Goal: Task Accomplishment & Management: Complete application form

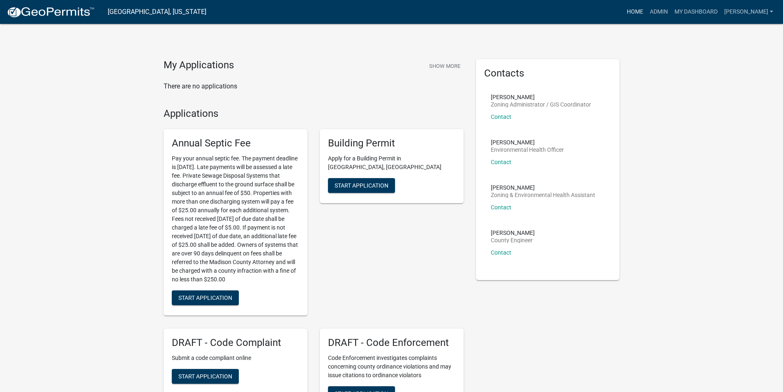
click at [643, 13] on link "Home" at bounding box center [635, 12] width 23 height 16
click at [668, 14] on link "Admin" at bounding box center [659, 12] width 25 height 16
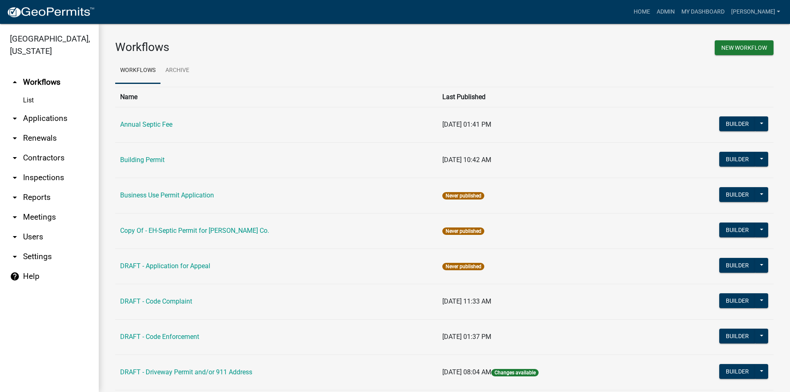
click at [46, 109] on link "arrow_drop_down Applications" at bounding box center [49, 119] width 99 height 20
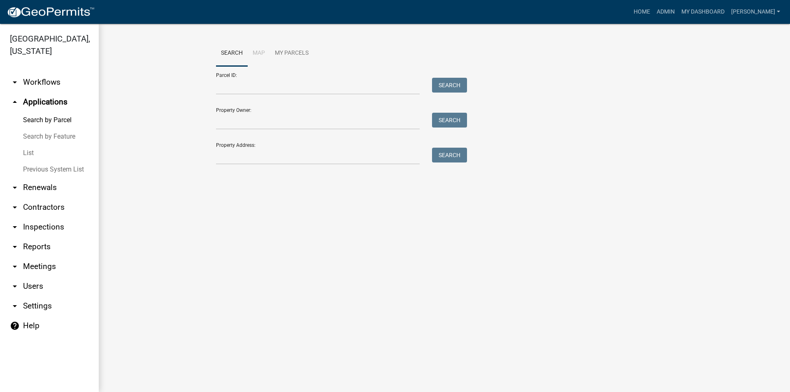
click at [26, 145] on link "List" at bounding box center [49, 153] width 99 height 16
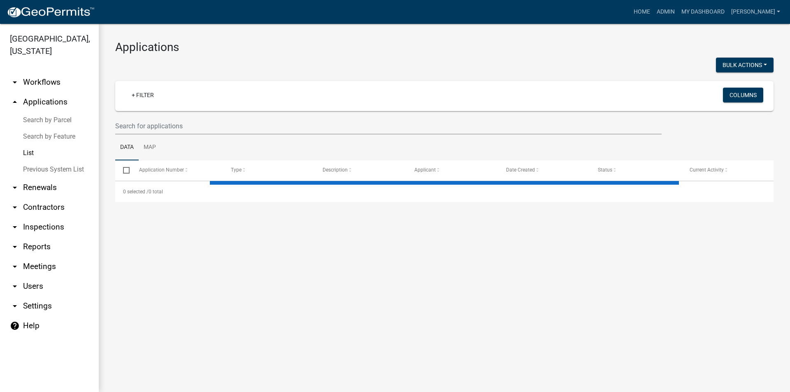
select select "3: 100"
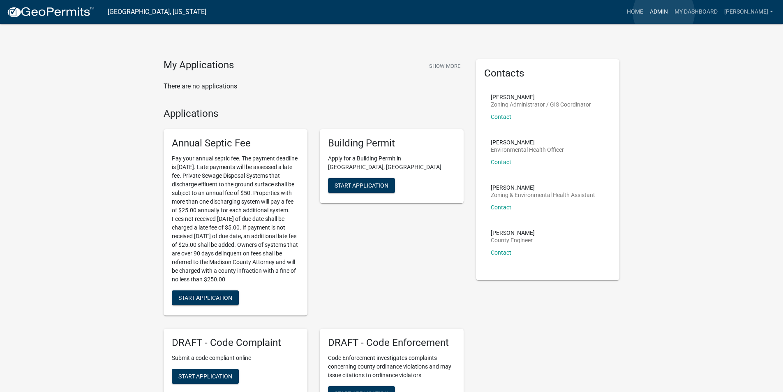
click at [664, 13] on link "Admin" at bounding box center [659, 12] width 25 height 16
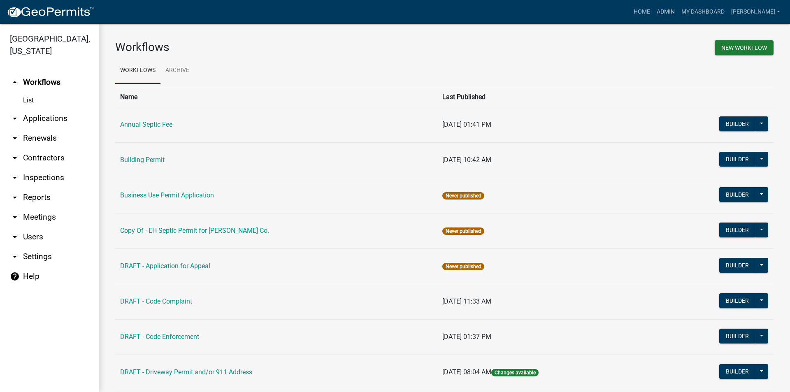
click at [59, 109] on link "arrow_drop_down Applications" at bounding box center [49, 119] width 99 height 20
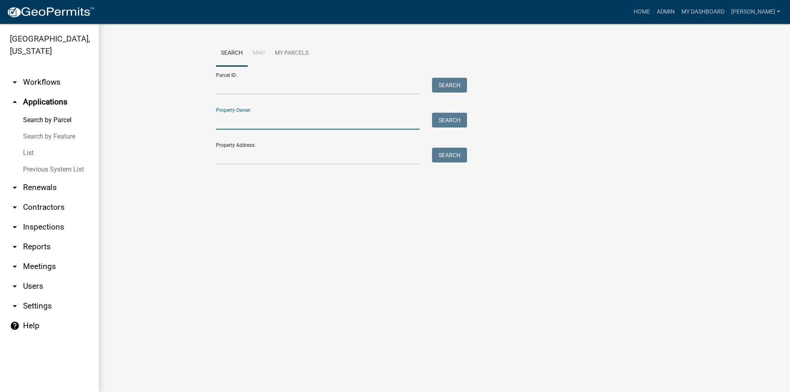
click at [241, 128] on input "Property Owner:" at bounding box center [318, 121] width 204 height 17
click at [233, 157] on input "Property Address:" at bounding box center [318, 156] width 204 height 17
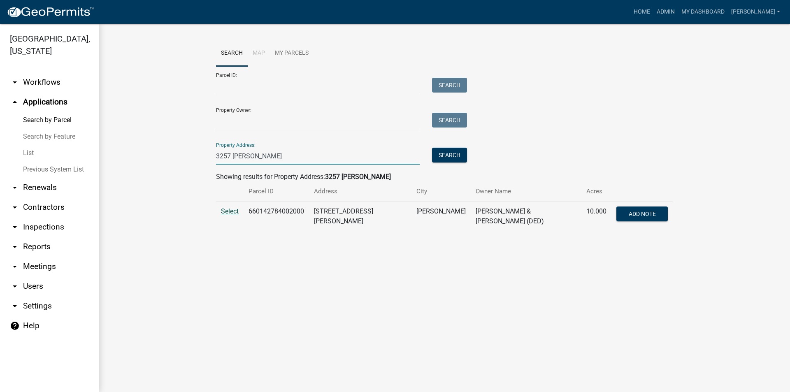
type input "3257 [PERSON_NAME]"
click at [222, 213] on span "Select" at bounding box center [230, 211] width 18 height 8
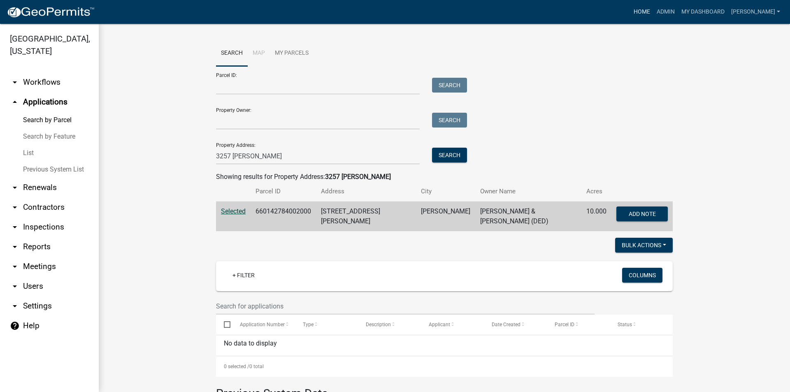
click at [649, 13] on link "Home" at bounding box center [641, 12] width 23 height 16
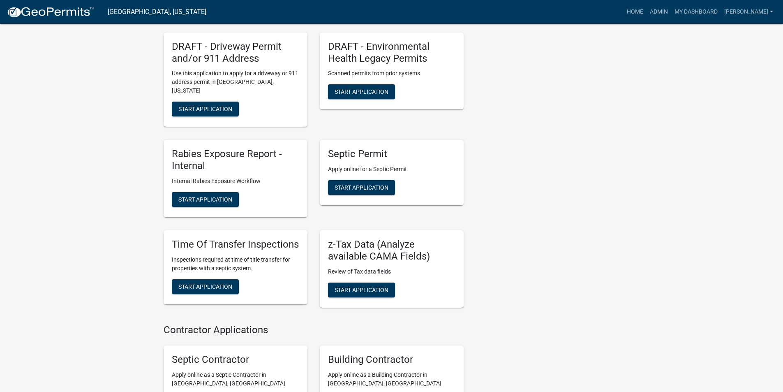
scroll to position [411, 0]
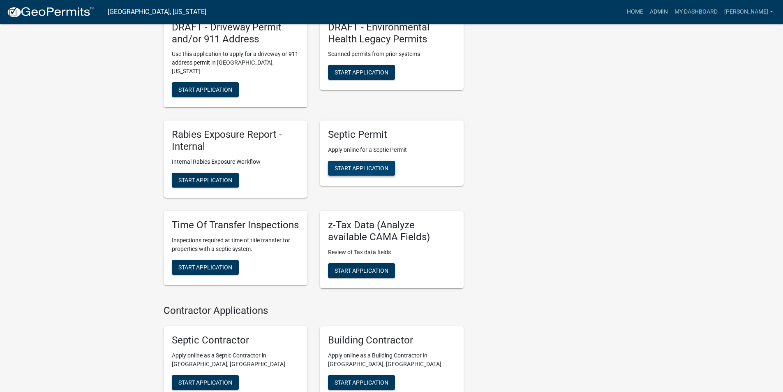
click at [371, 165] on span "Start Application" at bounding box center [362, 168] width 54 height 7
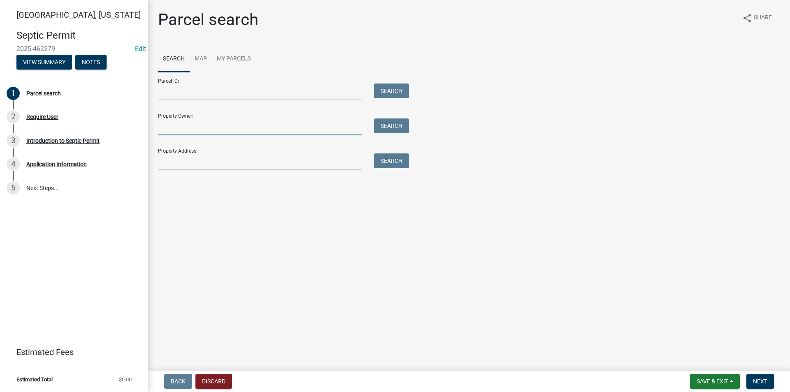
click at [177, 127] on input "Property Owner:" at bounding box center [260, 126] width 204 height 17
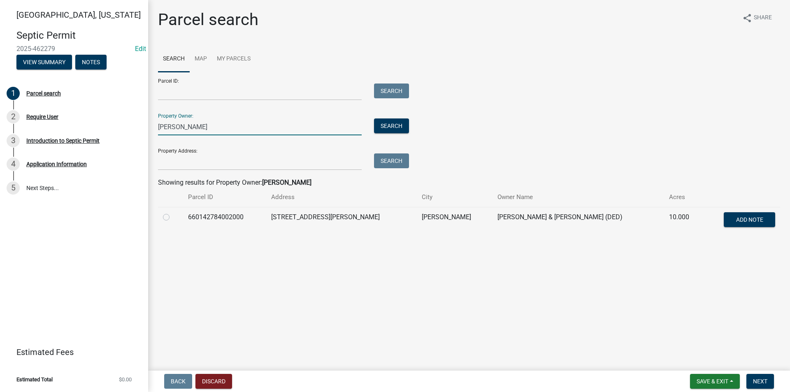
type input "[PERSON_NAME]"
click at [173, 212] on label at bounding box center [173, 212] width 0 height 0
click at [173, 216] on input "radio" at bounding box center [175, 214] width 5 height 5
radio input "true"
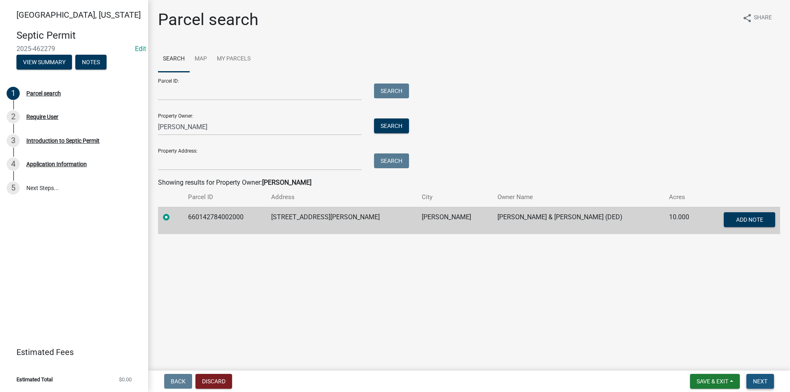
click at [767, 384] on span "Next" at bounding box center [760, 381] width 14 height 7
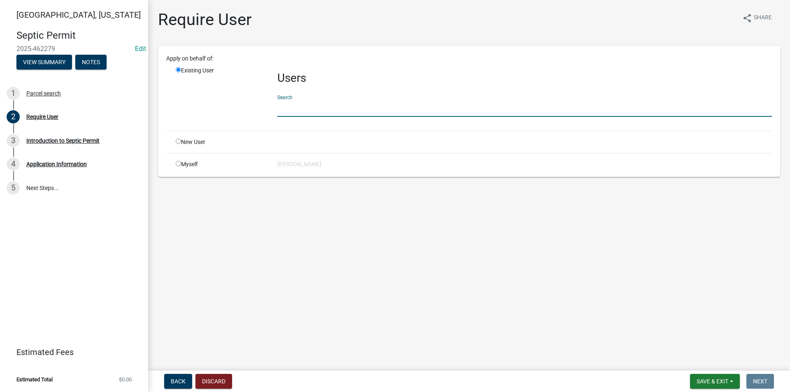
click at [309, 109] on input "text" at bounding box center [524, 108] width 494 height 17
click at [180, 142] on input "radio" at bounding box center [178, 141] width 5 height 5
radio input "true"
radio input "false"
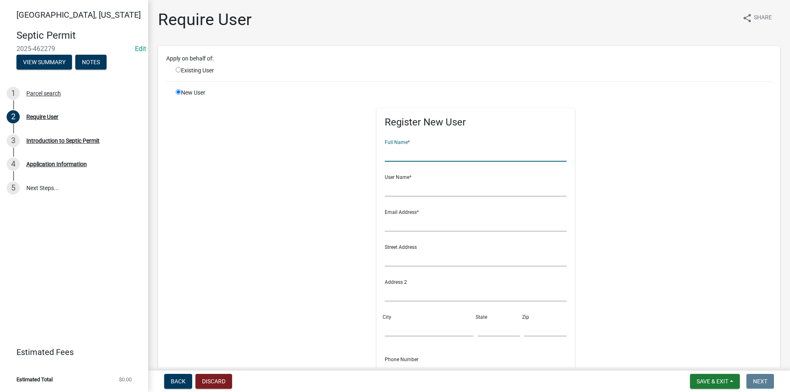
click at [399, 149] on input "text" at bounding box center [475, 153] width 182 height 17
click at [394, 331] on input "City" at bounding box center [428, 328] width 89 height 17
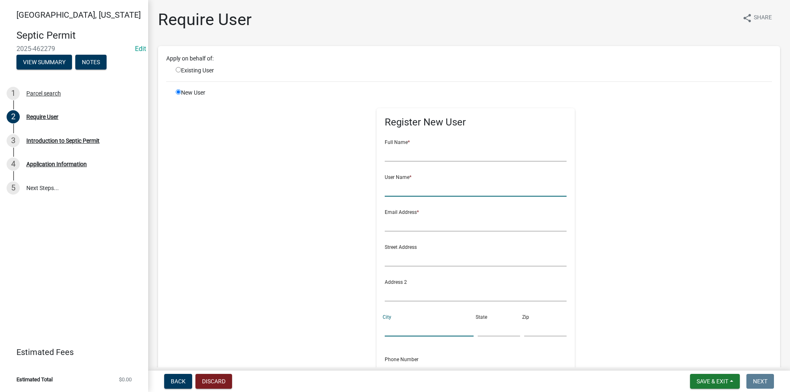
click at [391, 193] on input "text" at bounding box center [475, 188] width 182 height 17
click at [399, 227] on input "text" at bounding box center [475, 223] width 182 height 17
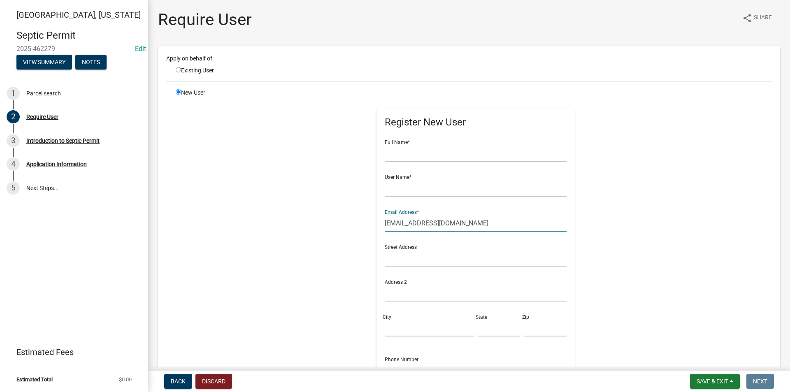
type input "[EMAIL_ADDRESS][DOMAIN_NAME]"
click at [387, 155] on input "text" at bounding box center [475, 153] width 182 height 17
type input "[PERSON_NAME]"
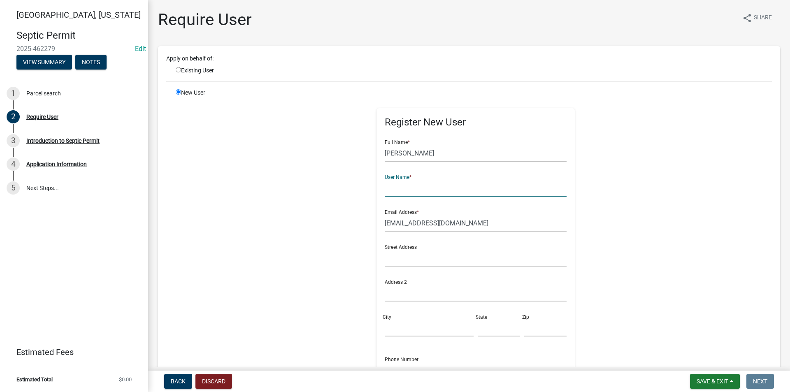
click at [405, 194] on input "text" at bounding box center [475, 188] width 182 height 17
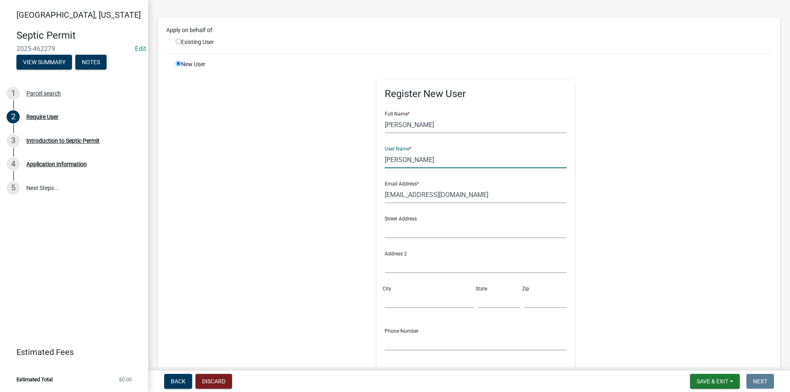
scroll to position [41, 0]
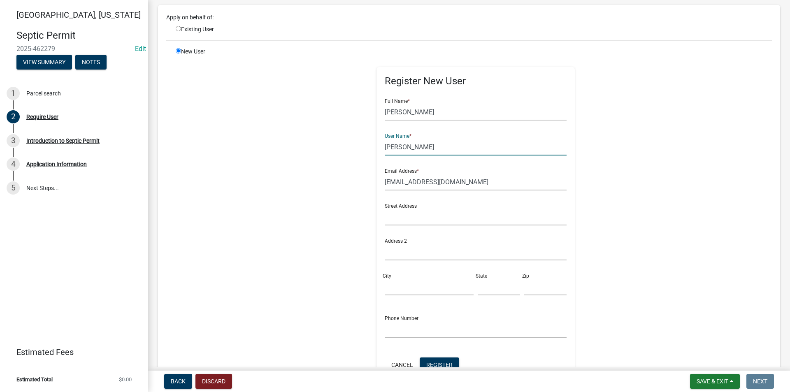
type input "[PERSON_NAME]"
click at [388, 217] on input "text" at bounding box center [475, 216] width 182 height 17
type input "[STREET_ADDRESS]"
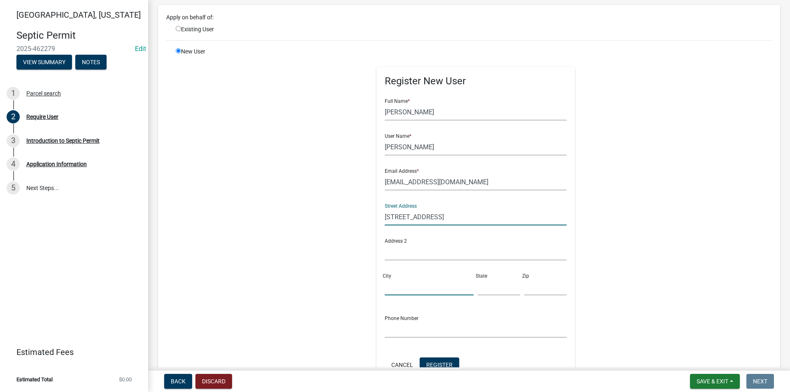
click at [393, 284] on input "City" at bounding box center [428, 286] width 89 height 17
type input "[PERSON_NAME]"
type input "IA"
type input "50149"
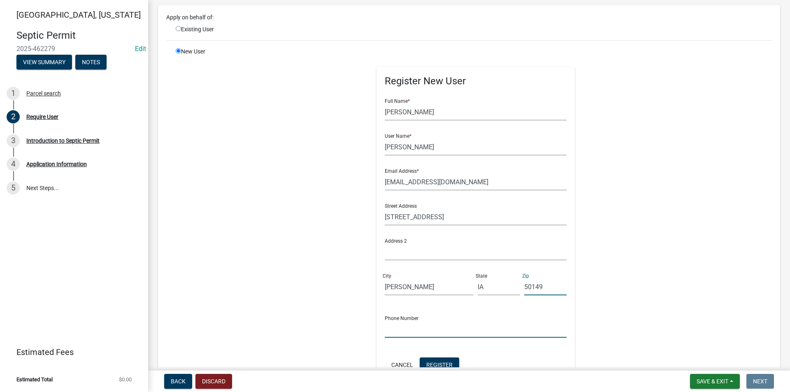
click at [386, 332] on input "text" at bounding box center [475, 329] width 182 height 17
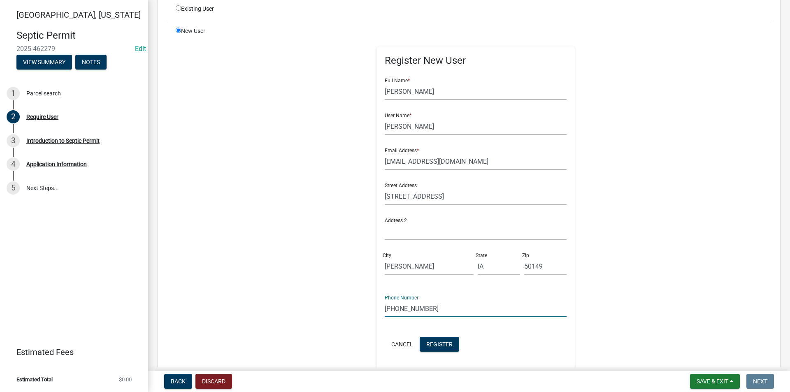
scroll to position [82, 0]
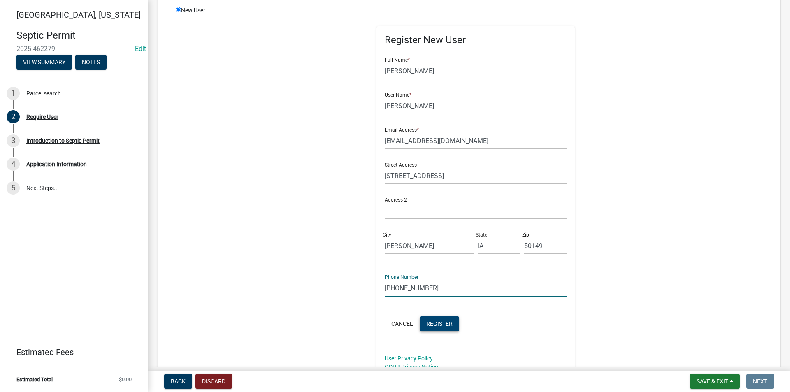
type input "[PHONE_NUMBER]"
click at [440, 324] on span "Register" at bounding box center [439, 323] width 26 height 7
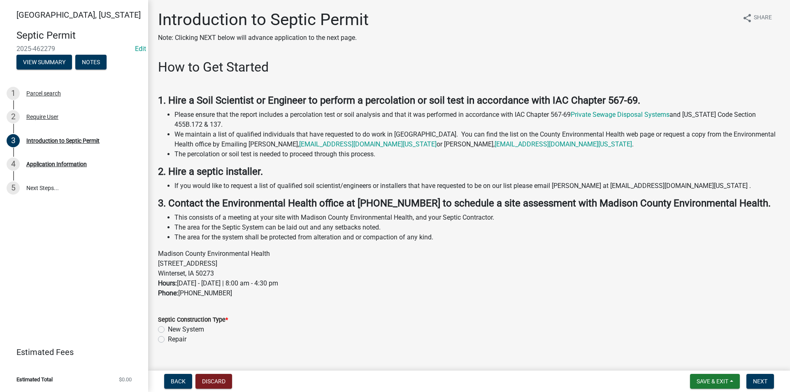
scroll to position [16, 0]
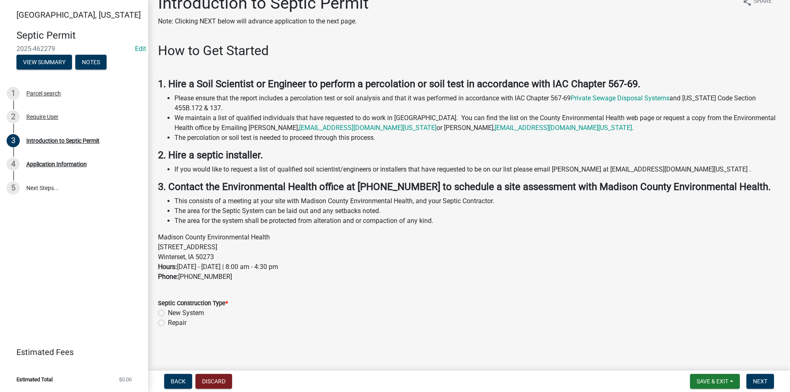
click at [168, 323] on label "Repair" at bounding box center [177, 323] width 19 height 10
click at [168, 323] on input "Repair" at bounding box center [170, 320] width 5 height 5
radio input "true"
click at [767, 381] on span "Next" at bounding box center [760, 381] width 14 height 7
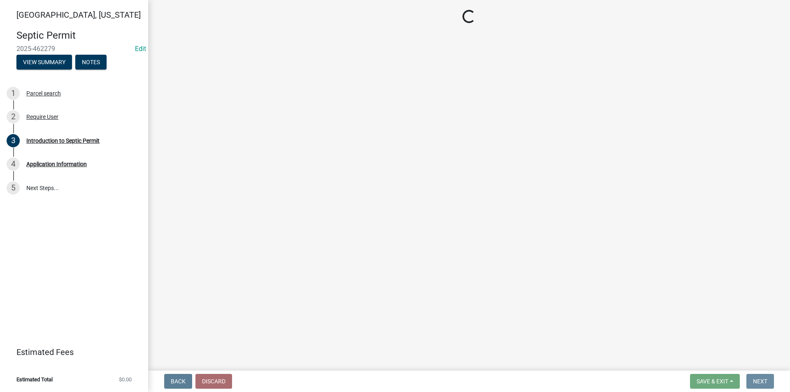
scroll to position [0, 0]
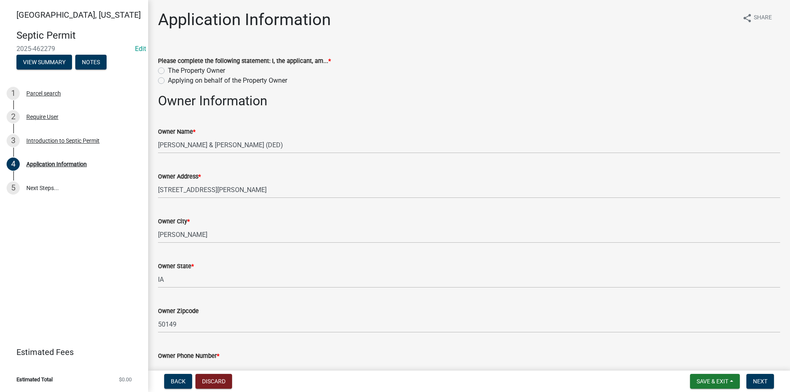
click at [168, 79] on label "Applying on behalf of the Property Owner" at bounding box center [227, 81] width 119 height 10
click at [168, 79] on input "Applying on behalf of the Property Owner" at bounding box center [170, 78] width 5 height 5
radio input "true"
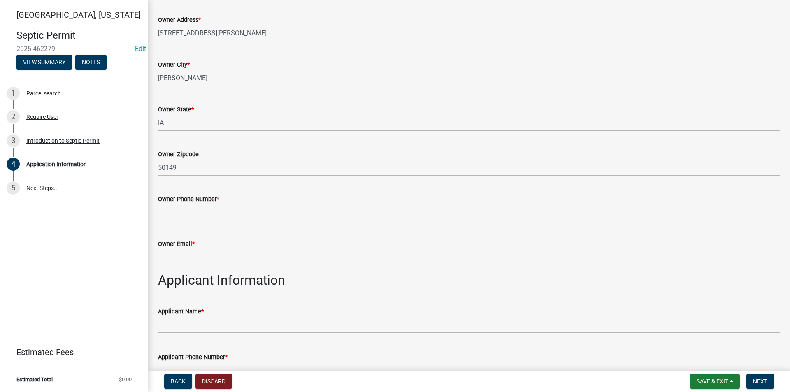
scroll to position [164, 0]
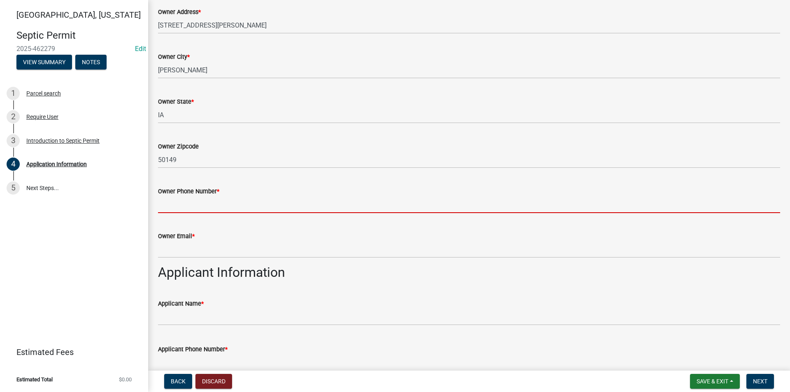
click at [170, 207] on input "Owner Phone Number *" at bounding box center [469, 204] width 622 height 17
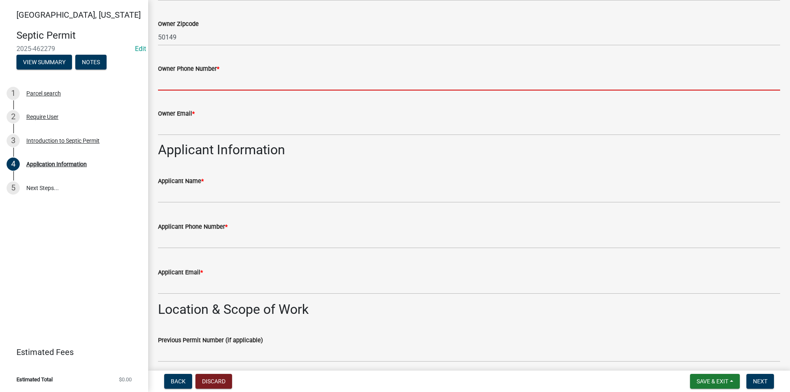
scroll to position [288, 0]
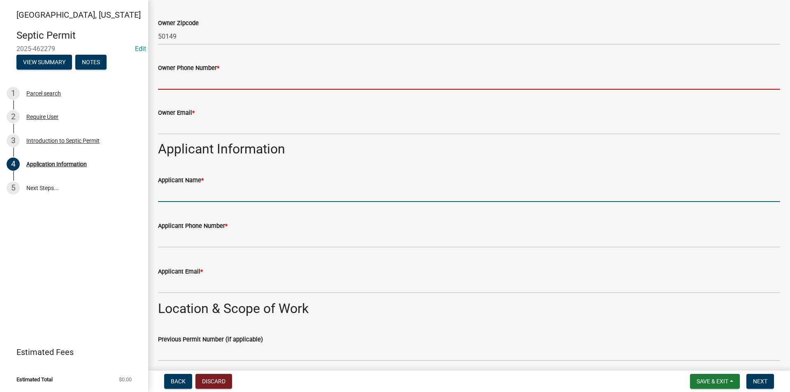
click at [180, 195] on input "Applicant Name *" at bounding box center [469, 193] width 622 height 17
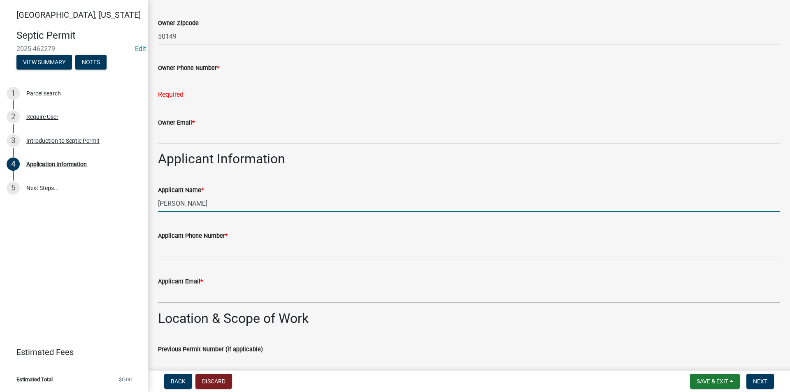
type input "[PERSON_NAME]"
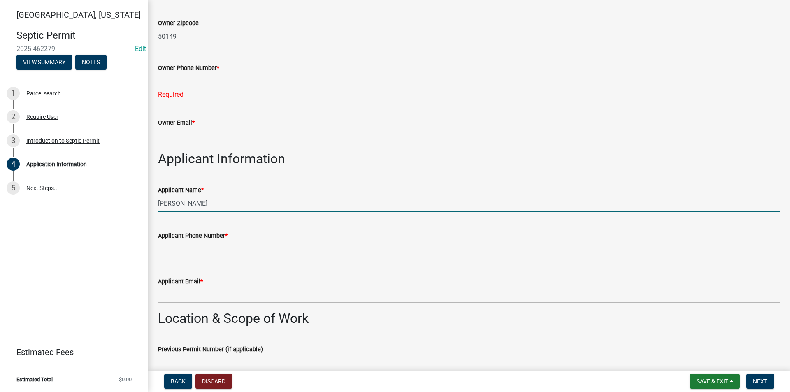
click at [184, 254] on input "Applicant Phone Number *" at bounding box center [469, 249] width 622 height 17
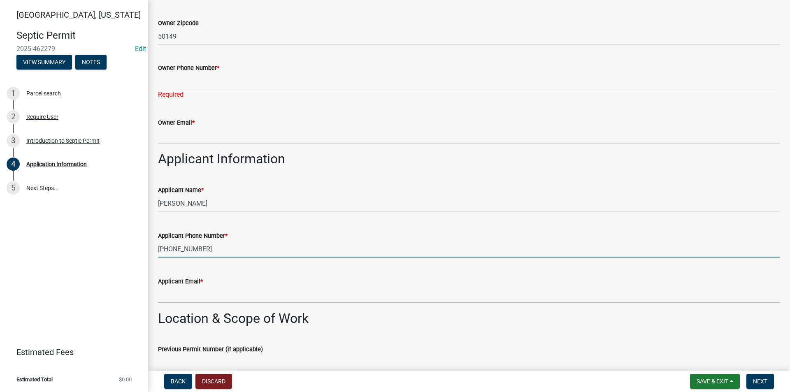
type input "[PHONE_NUMBER]"
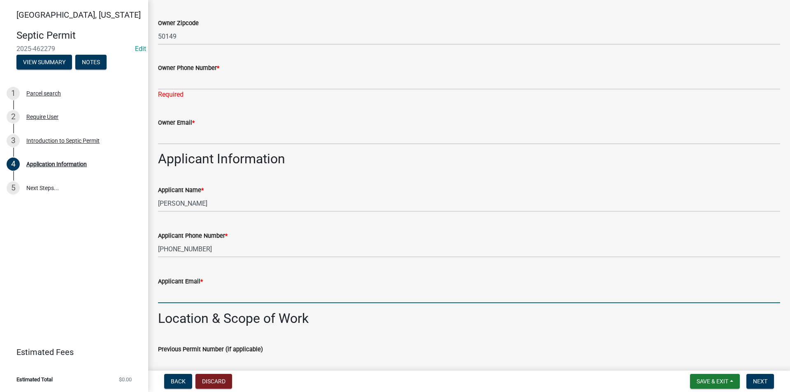
click at [182, 293] on input "Applicant Email *" at bounding box center [469, 294] width 622 height 17
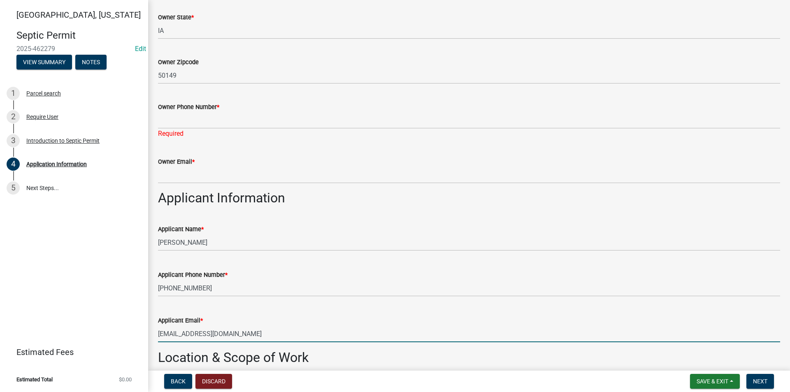
scroll to position [206, 0]
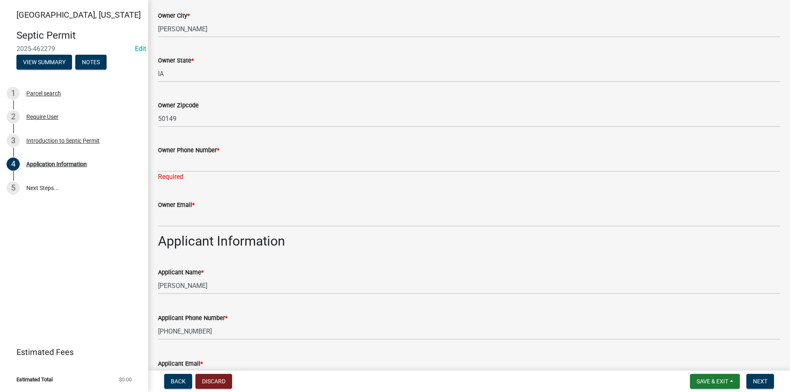
type input "[EMAIL_ADDRESS][DOMAIN_NAME]"
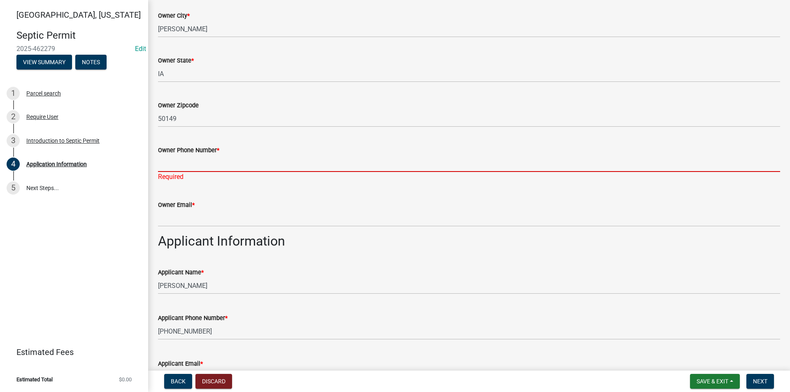
click at [183, 168] on input "Owner Phone Number *" at bounding box center [469, 163] width 622 height 17
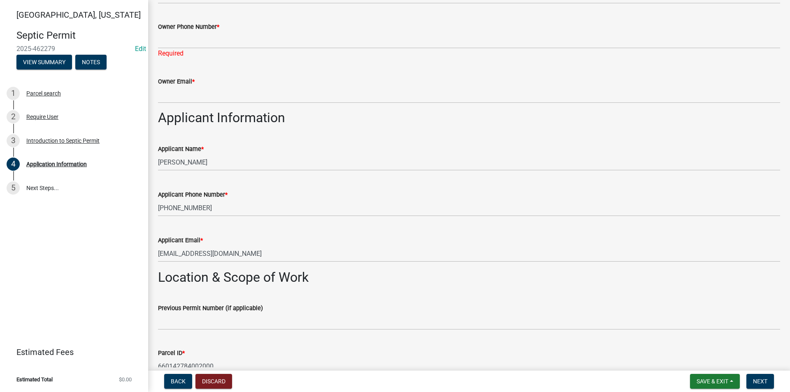
scroll to position [370, 0]
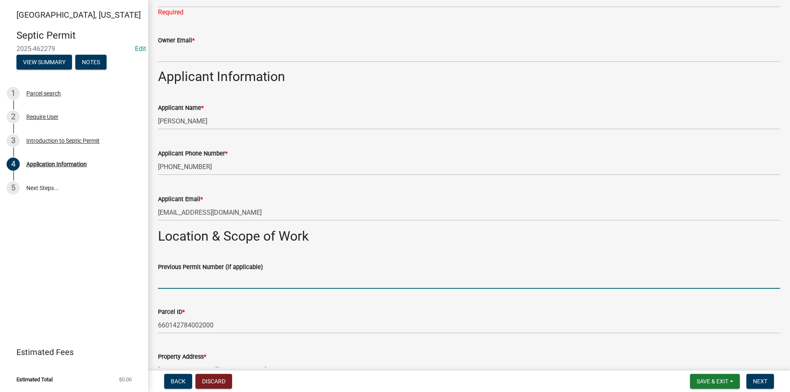
click at [189, 280] on input "Previous Permit Number (if applicable)" at bounding box center [469, 280] width 622 height 17
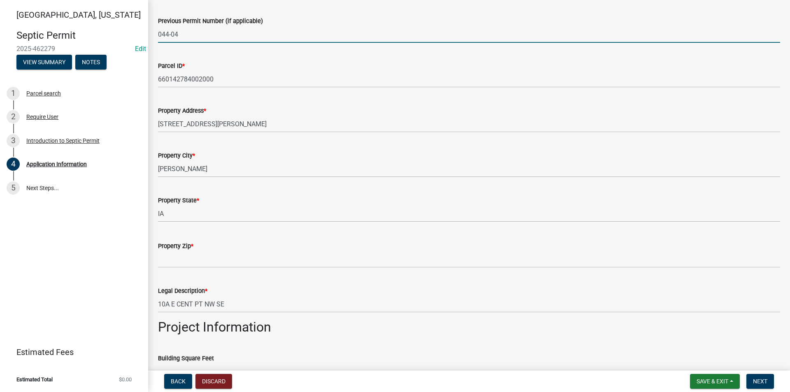
scroll to position [617, 0]
type input "044-04"
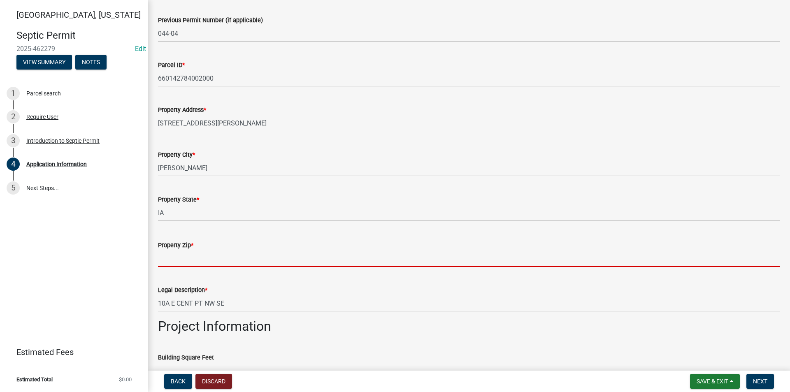
click at [180, 263] on input "Property Zip *" at bounding box center [469, 258] width 622 height 17
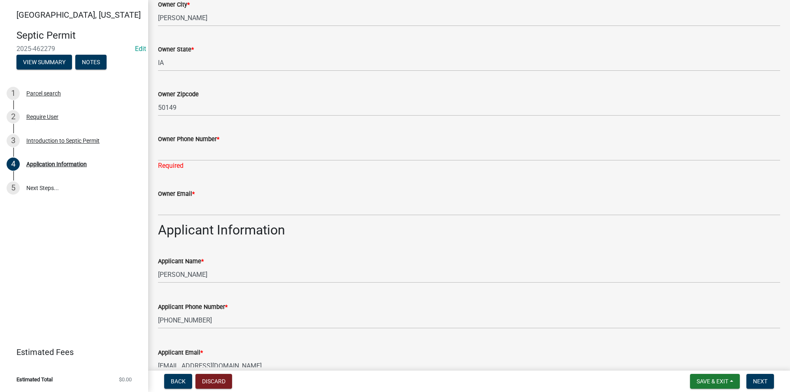
scroll to position [206, 0]
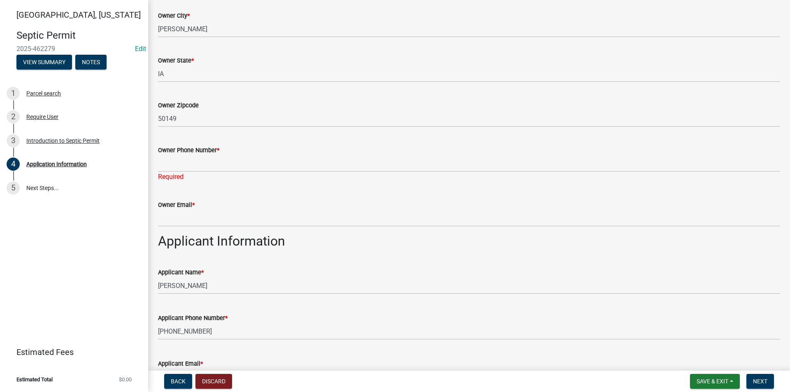
type input "50149"
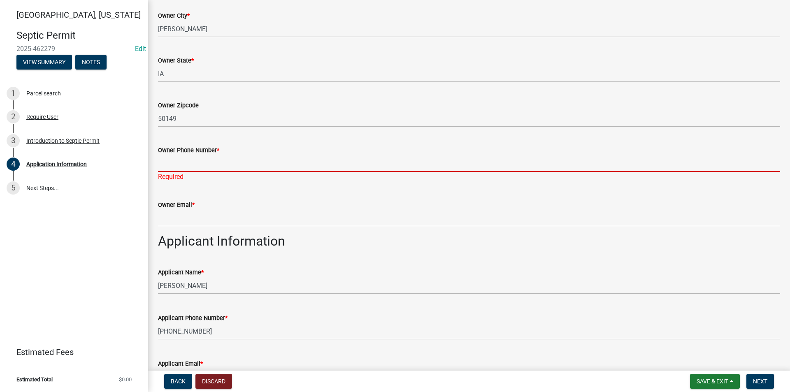
click at [181, 167] on input "Owner Phone Number *" at bounding box center [469, 163] width 622 height 17
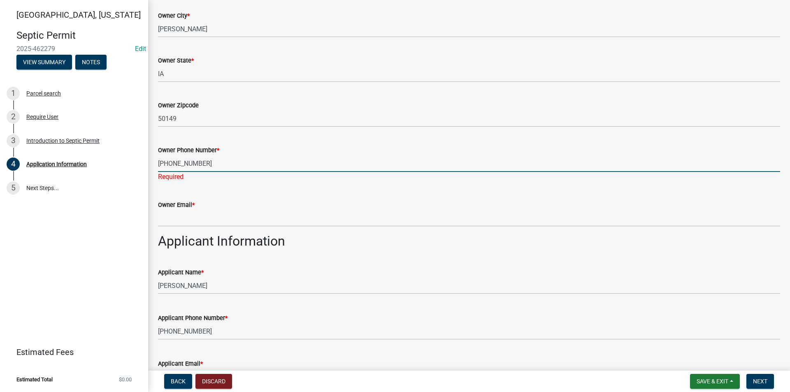
type input "[PHONE_NUMBER]"
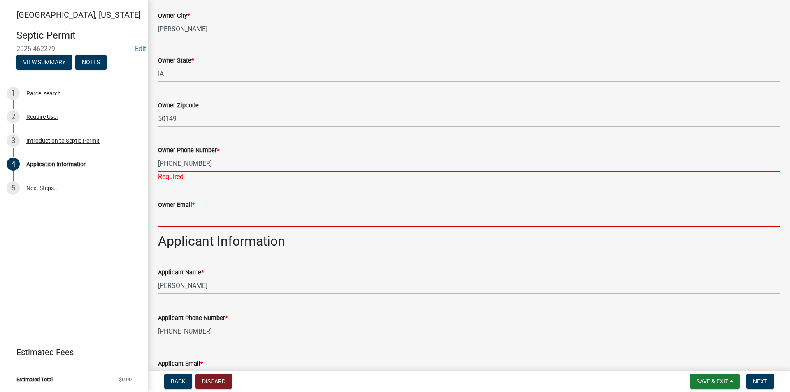
click at [181, 219] on wm-data-entity-input "Owner Email *" at bounding box center [469, 210] width 622 height 45
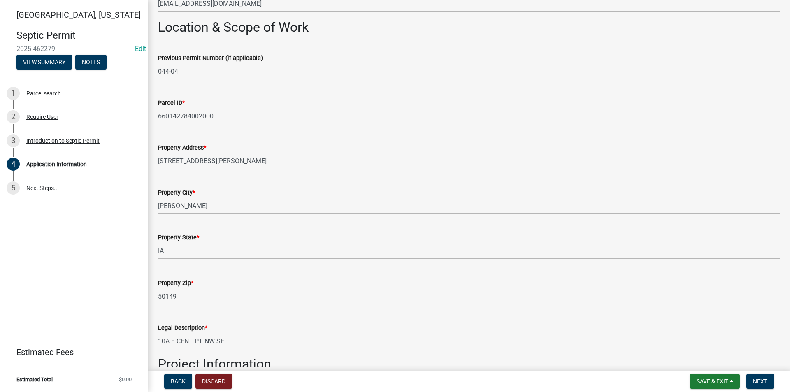
scroll to position [617, 0]
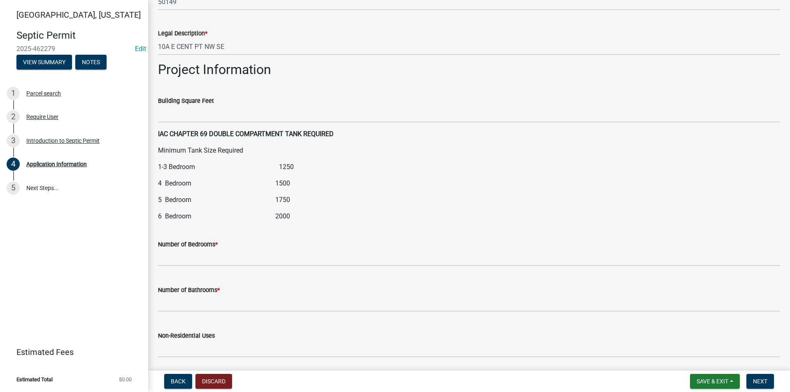
type input "[EMAIL_ADDRESS][DOMAIN_NAME]"
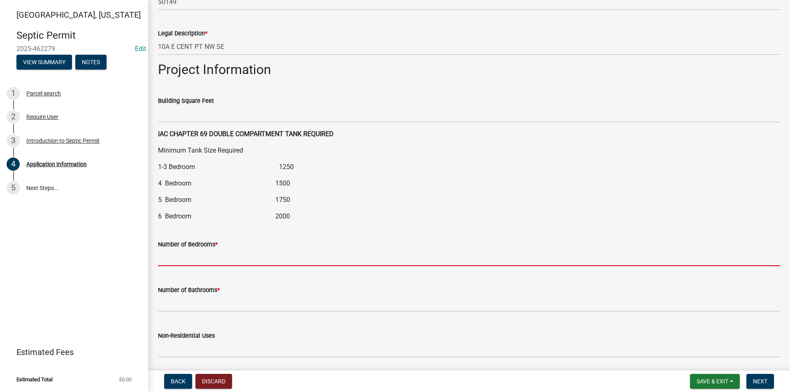
click at [187, 257] on input "text" at bounding box center [469, 257] width 622 height 17
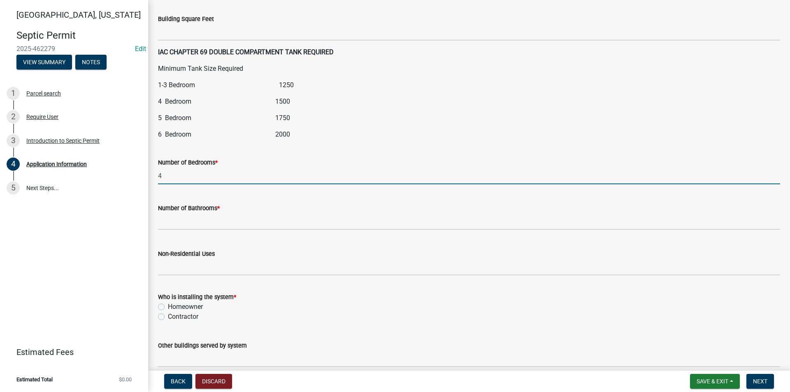
scroll to position [946, 0]
type input "4"
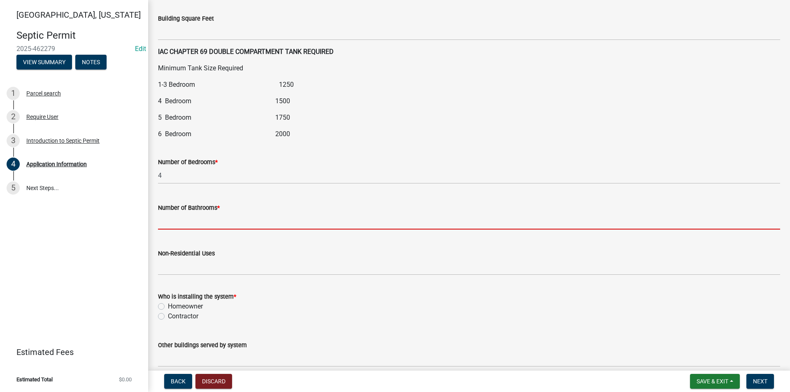
click at [174, 219] on input "text" at bounding box center [469, 221] width 622 height 17
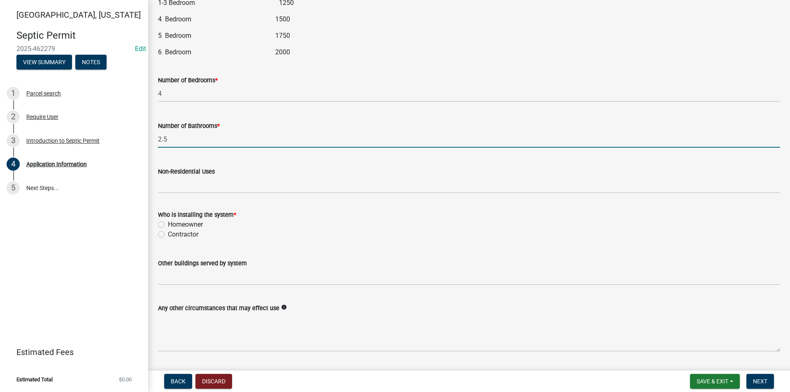
scroll to position [1028, 0]
type input "2.5"
click at [168, 225] on label "Homeowner" at bounding box center [185, 224] width 35 height 10
click at [168, 225] on input "Homeowner" at bounding box center [170, 221] width 5 height 5
radio input "true"
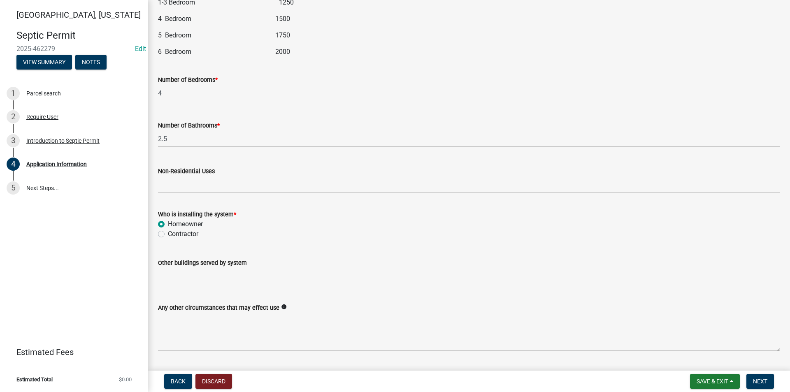
scroll to position [1051, 0]
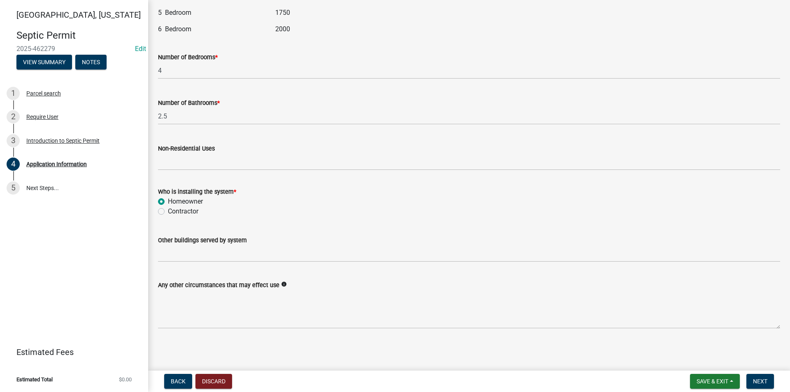
click at [168, 212] on label "Contractor" at bounding box center [183, 211] width 30 height 10
click at [168, 212] on input "Contractor" at bounding box center [170, 208] width 5 height 5
radio input "true"
click at [758, 380] on span "Next" at bounding box center [760, 381] width 14 height 7
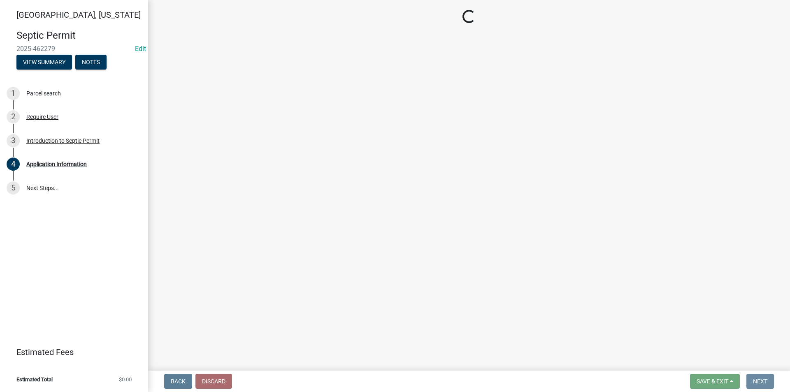
scroll to position [0, 0]
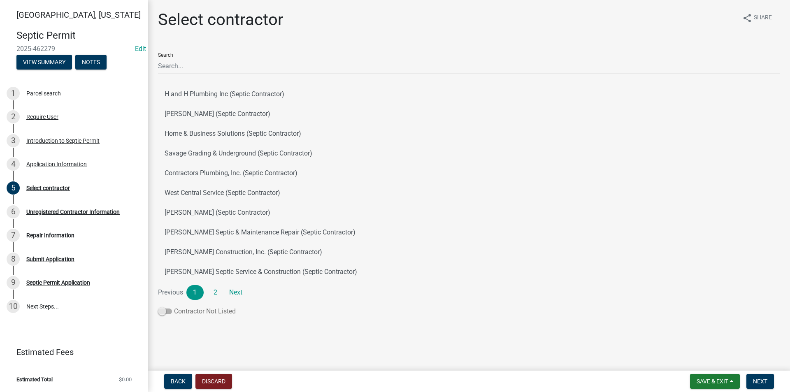
click at [167, 312] on span at bounding box center [165, 311] width 14 height 6
click at [174, 306] on input "Contractor Not Listed" at bounding box center [174, 306] width 0 height 0
click at [768, 380] on button "Next" at bounding box center [760, 381] width 28 height 15
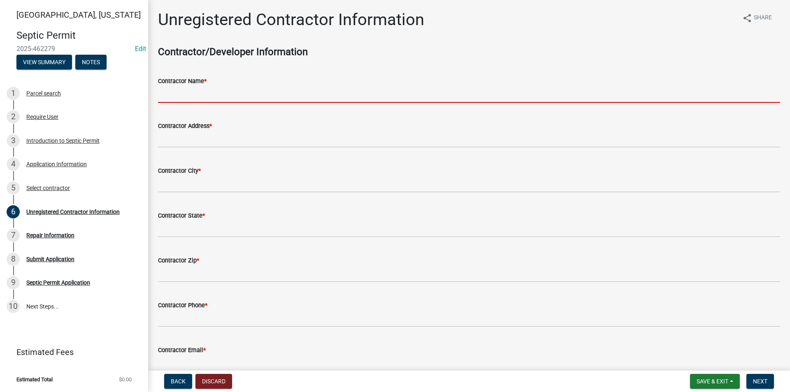
click at [185, 100] on input "Contractor Name *" at bounding box center [469, 94] width 622 height 17
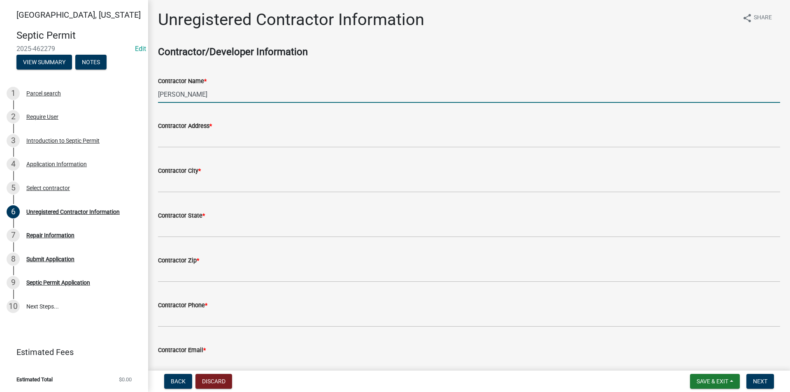
type input "[PERSON_NAME]"
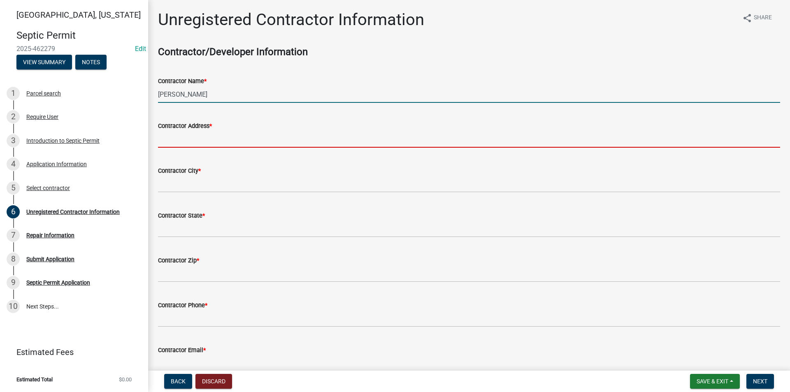
click at [179, 138] on input "Contractor Address *" at bounding box center [469, 139] width 622 height 17
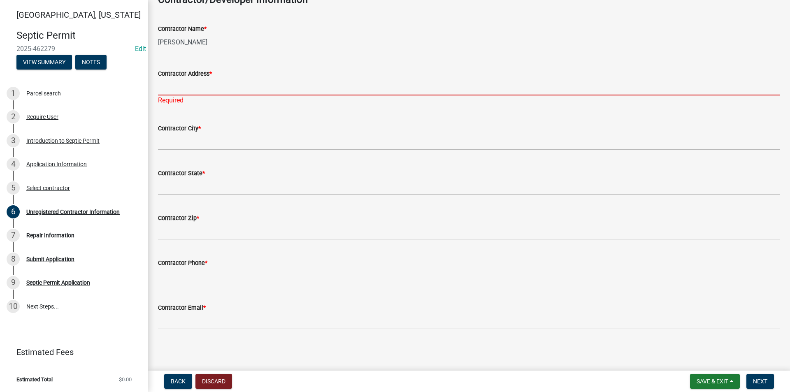
scroll to position [53, 0]
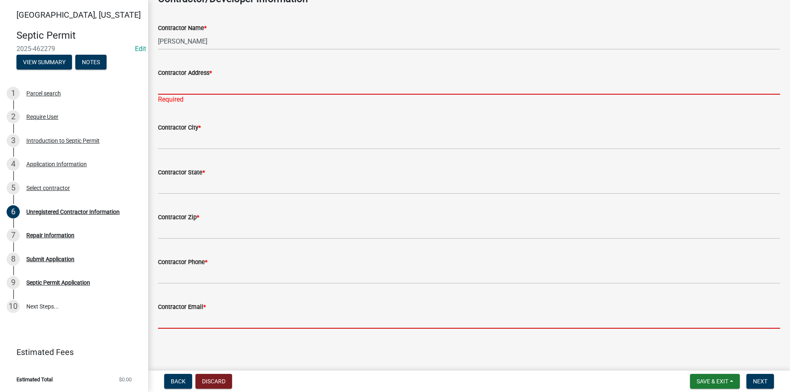
click at [179, 326] on input "Contractor Email *" at bounding box center [469, 320] width 622 height 17
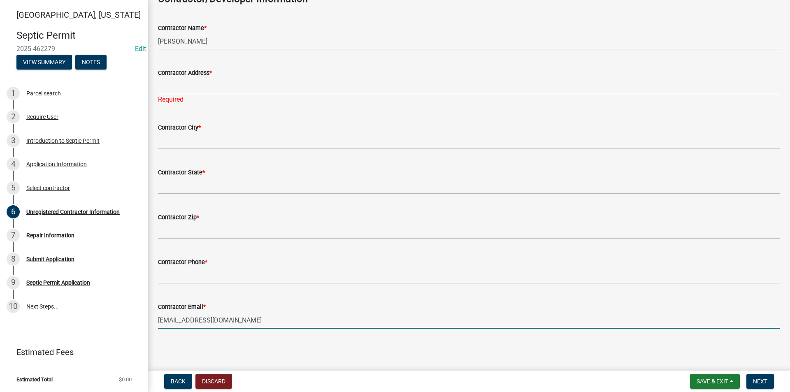
type input "[EMAIL_ADDRESS][DOMAIN_NAME]"
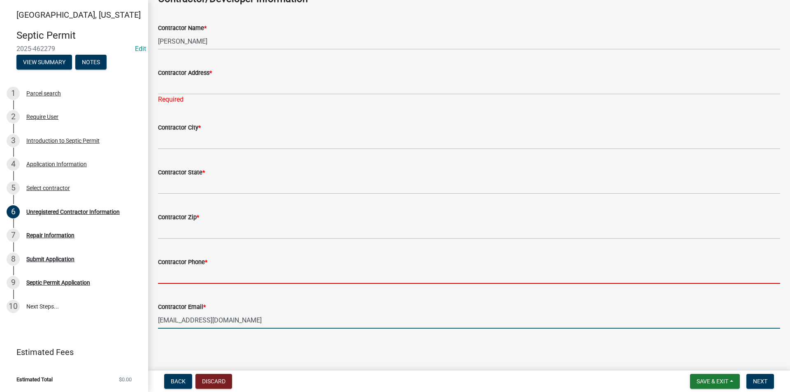
click at [176, 269] on input "Contractor Phone *" at bounding box center [469, 275] width 622 height 17
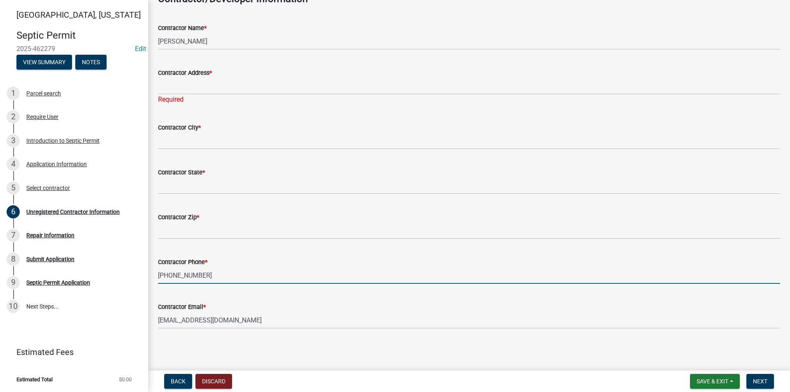
type input "[PHONE_NUMBER]"
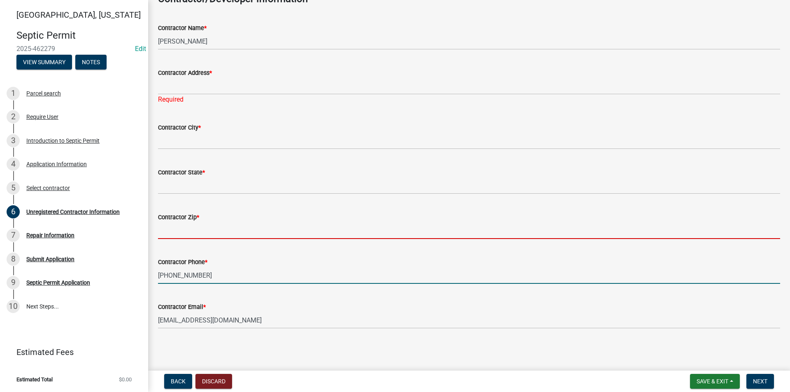
click at [187, 227] on input "Contractor Zip *" at bounding box center [469, 230] width 622 height 17
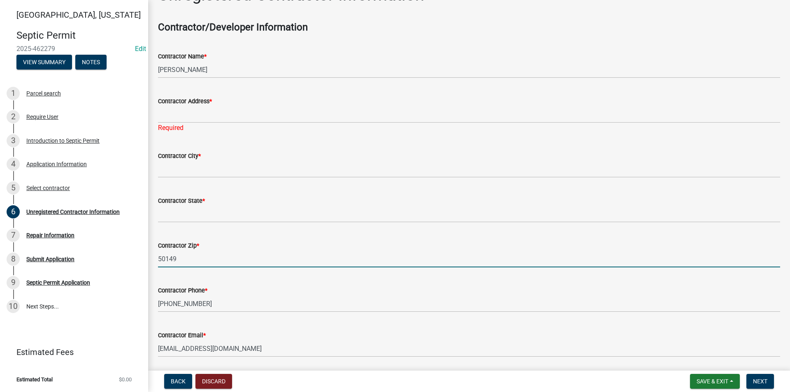
scroll to position [12, 0]
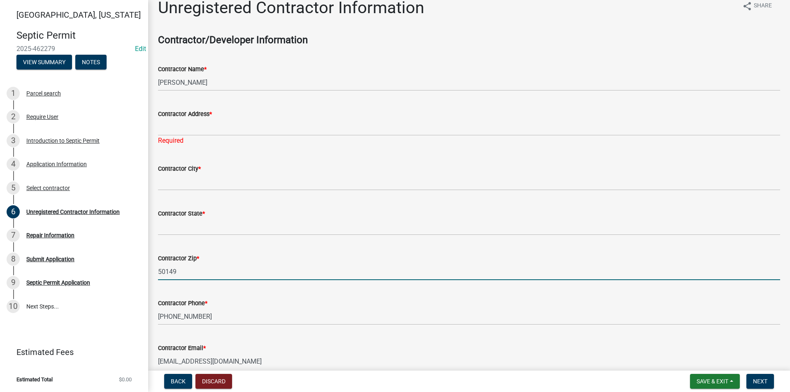
type input "50149"
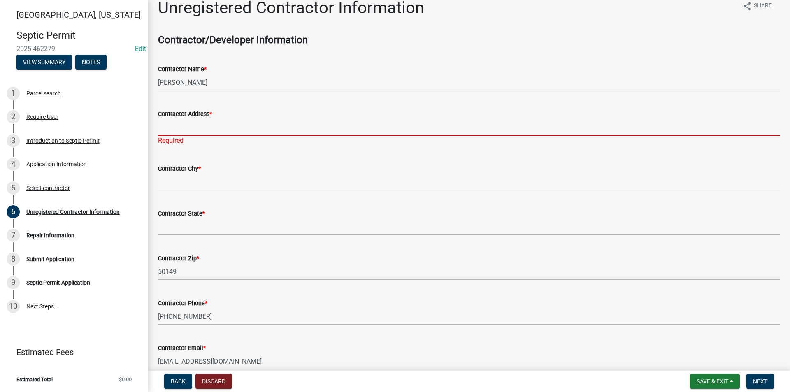
click at [171, 126] on input "Contractor Address *" at bounding box center [469, 127] width 622 height 17
click at [179, 128] on input "Contractor Address *" at bounding box center [469, 127] width 622 height 17
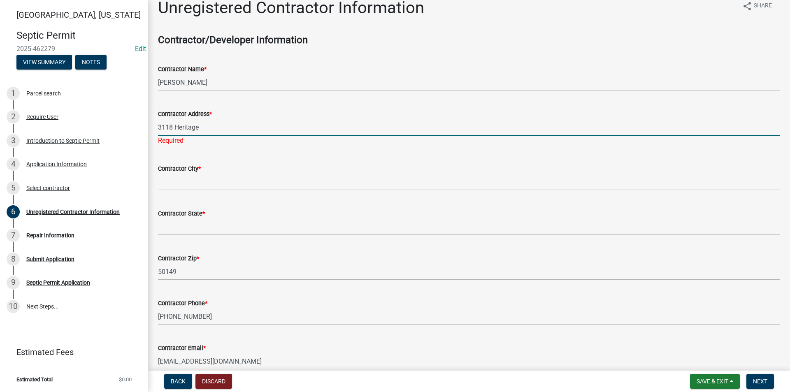
type input "3118 Heritage"
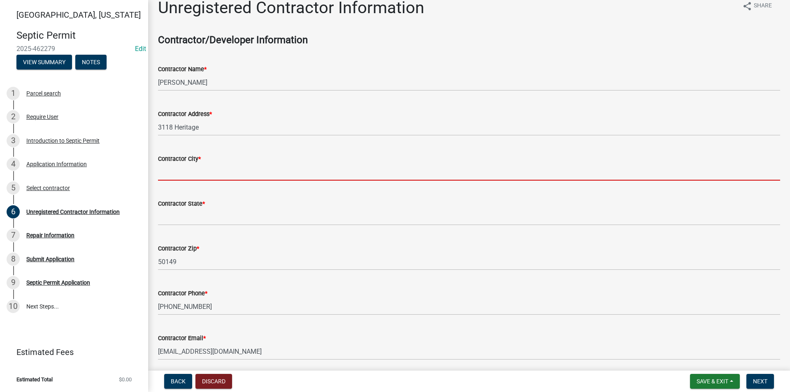
click at [172, 181] on wm-data-entity-input "Contractor City *" at bounding box center [469, 164] width 622 height 45
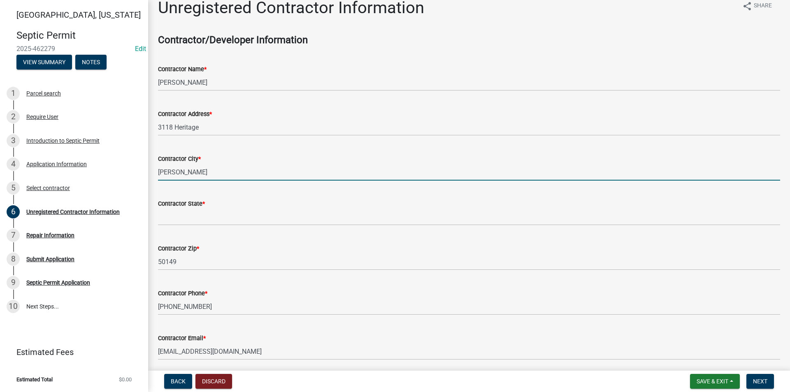
type input "[PERSON_NAME]"
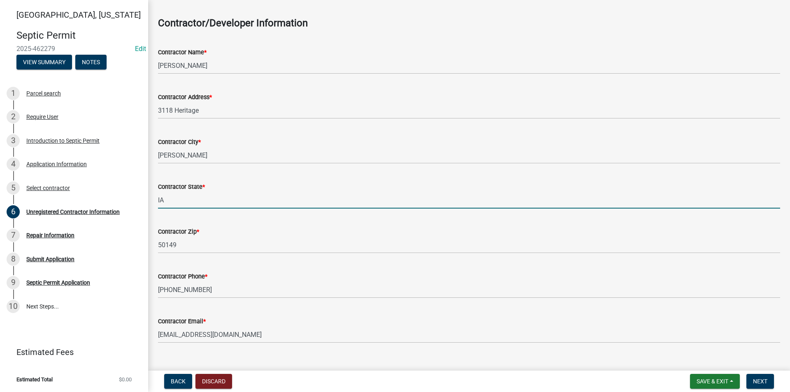
scroll to position [43, 0]
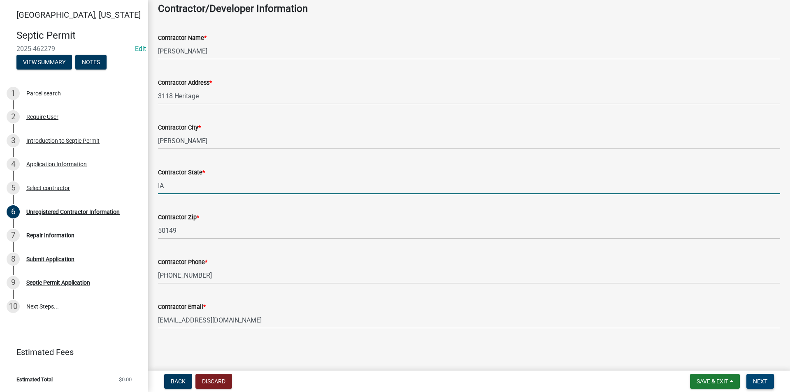
type input "IA"
click at [764, 381] on span "Next" at bounding box center [760, 381] width 14 height 7
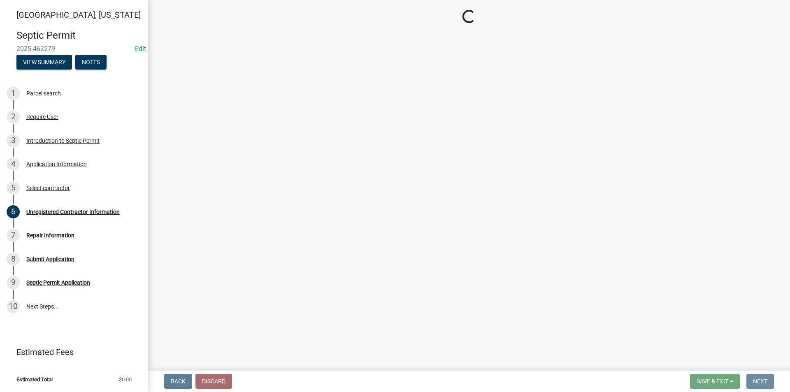
scroll to position [0, 0]
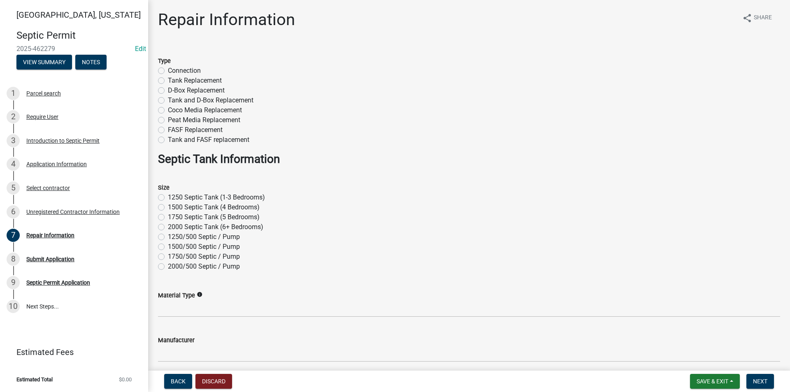
click at [168, 81] on label "Tank Replacement" at bounding box center [195, 81] width 54 height 10
click at [168, 81] on input "Tank Replacement" at bounding box center [170, 78] width 5 height 5
radio input "true"
click at [168, 128] on label "FASF Replacement" at bounding box center [195, 130] width 55 height 10
click at [168, 128] on input "FASF Replacement" at bounding box center [170, 127] width 5 height 5
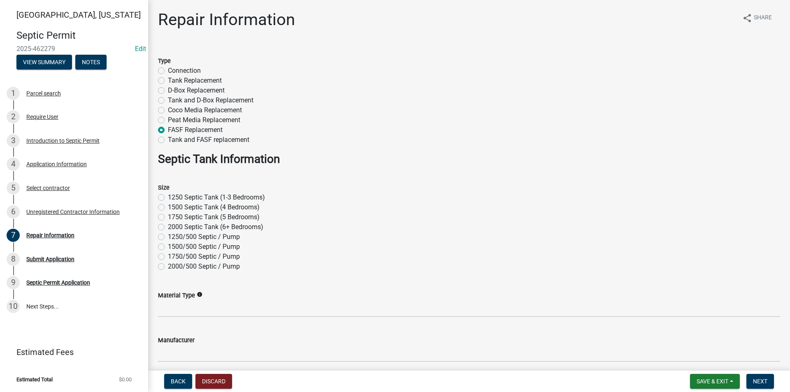
radio input "true"
click at [168, 208] on label "1500 Septic Tank (4 Bedrooms)" at bounding box center [214, 207] width 92 height 10
click at [168, 208] on input "1500 Septic Tank (4 Bedrooms)" at bounding box center [170, 204] width 5 height 5
radio input "true"
click at [168, 80] on label "Tank Replacement" at bounding box center [195, 81] width 54 height 10
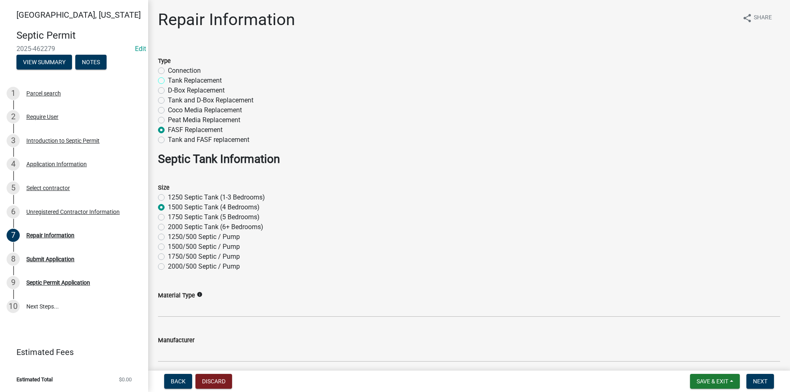
click at [168, 80] on input "Tank Replacement" at bounding box center [170, 78] width 5 height 5
radio input "true"
click at [168, 102] on label "Tank and D-Box Replacement" at bounding box center [211, 100] width 86 height 10
click at [168, 101] on input "Tank and D-Box Replacement" at bounding box center [170, 97] width 5 height 5
radio input "true"
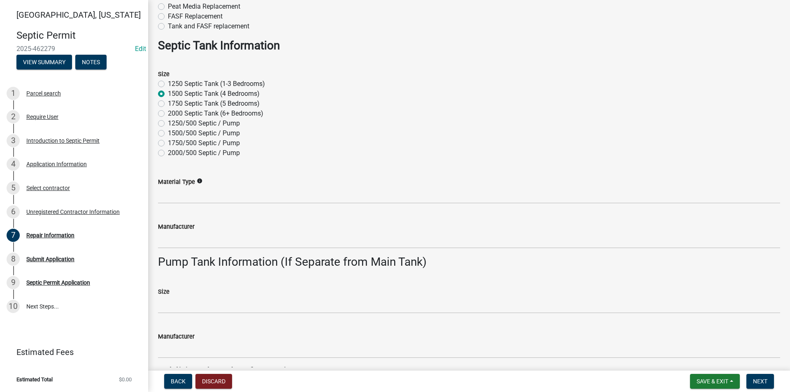
scroll to position [123, 0]
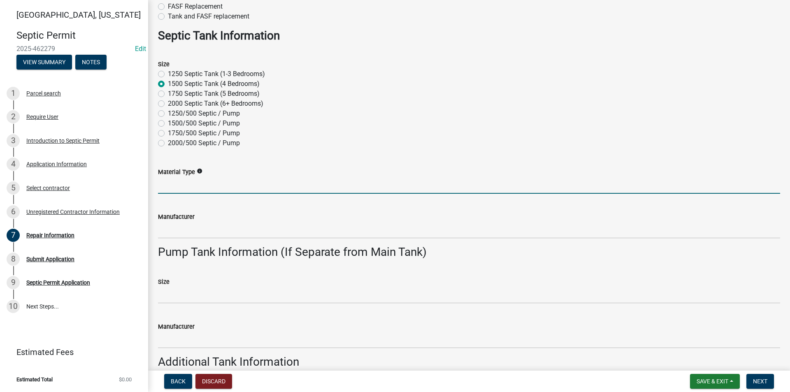
click at [181, 191] on input "Material Type" at bounding box center [469, 185] width 622 height 17
type input "I"
type input "Concrete"
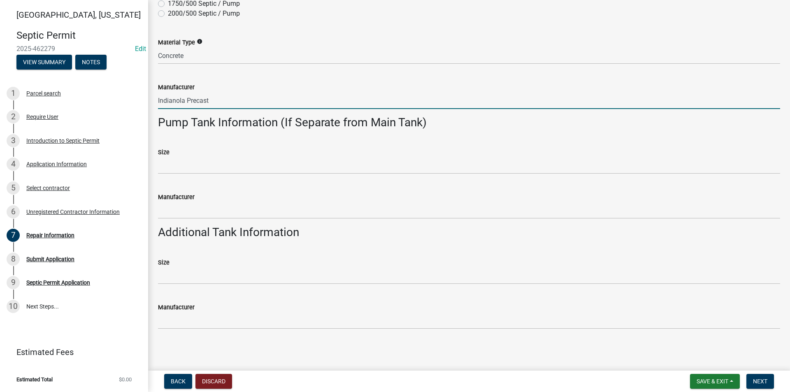
scroll to position [253, 0]
type input "Indianola Precast"
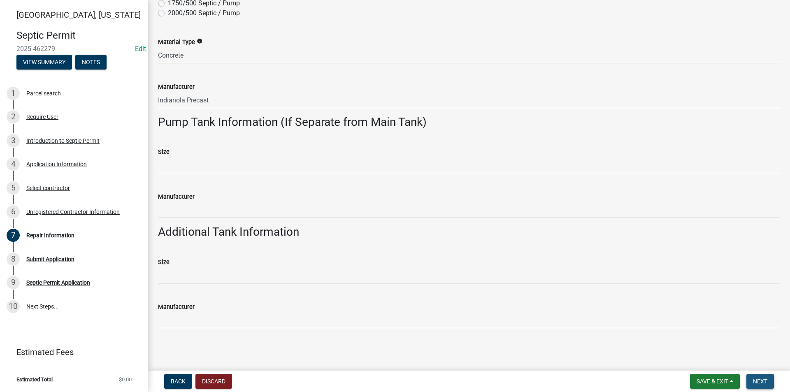
click at [762, 382] on span "Next" at bounding box center [760, 381] width 14 height 7
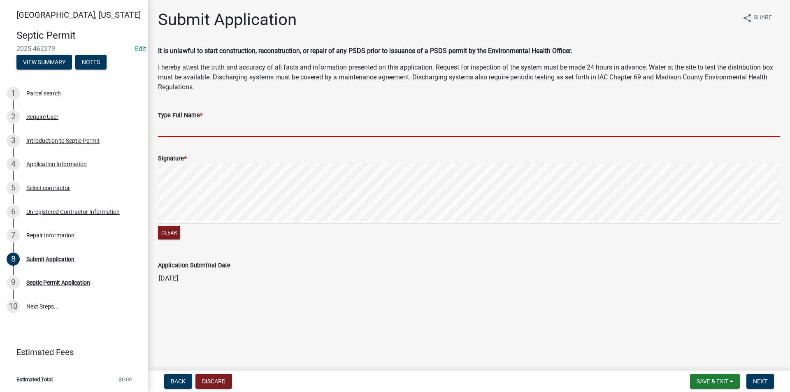
click at [180, 128] on input "Type Full Name *" at bounding box center [469, 128] width 622 height 17
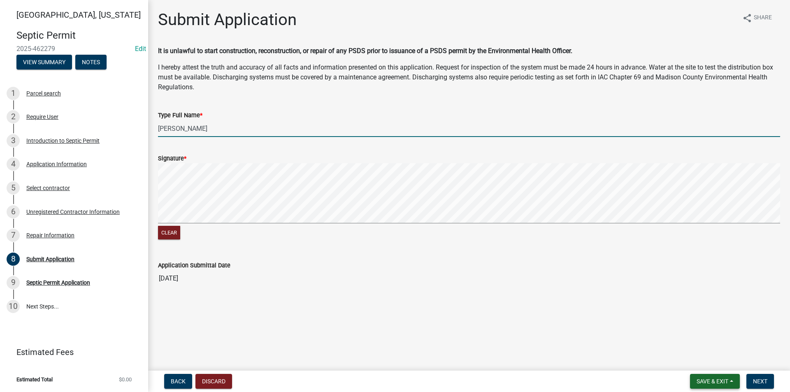
type input "[PERSON_NAME]"
drag, startPoint x: 714, startPoint y: 387, endPoint x: 711, endPoint y: 384, distance: 4.7
click at [713, 387] on button "Save & Exit" at bounding box center [715, 381] width 50 height 15
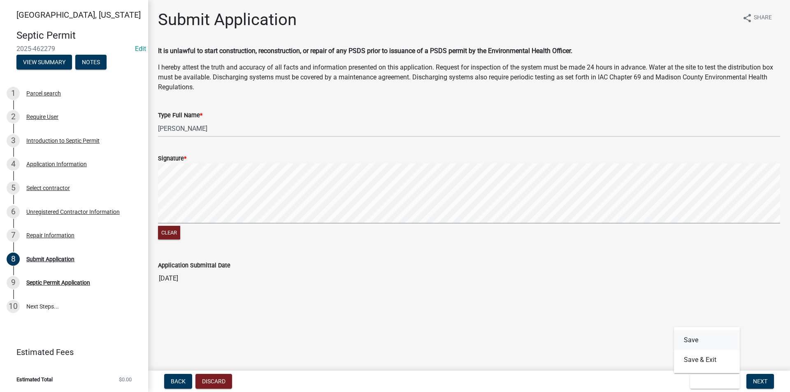
click at [704, 343] on button "Save" at bounding box center [707, 340] width 66 height 20
click at [705, 381] on span "Save & Exit" at bounding box center [712, 381] width 32 height 7
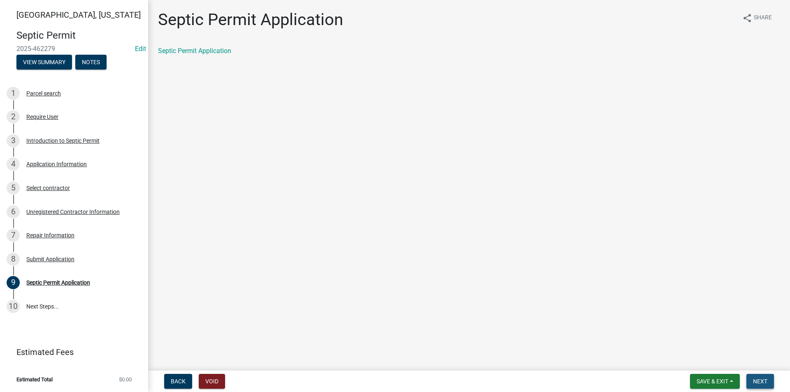
click at [756, 380] on span "Next" at bounding box center [760, 381] width 14 height 7
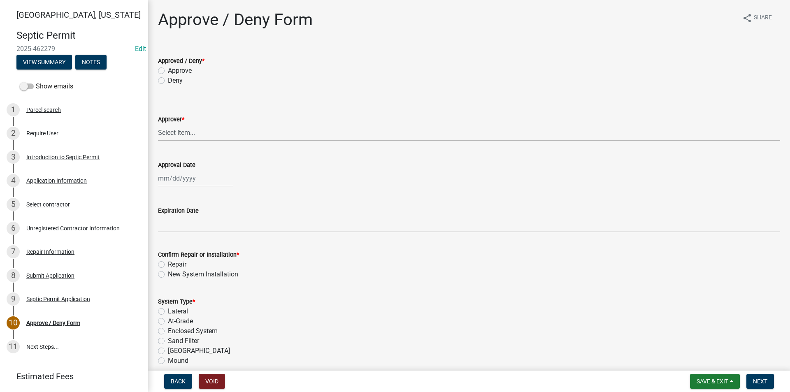
click at [168, 71] on label "Approve" at bounding box center [180, 71] width 24 height 10
click at [168, 71] on input "Approve" at bounding box center [170, 68] width 5 height 5
radio input "true"
click at [177, 132] on select "Select Item... Ryan Hobart Andrew Hornback Tina Burk" at bounding box center [469, 132] width 622 height 17
click at [158, 124] on select "Select Item... Ryan Hobart Andrew Hornback Tina Burk" at bounding box center [469, 132] width 622 height 17
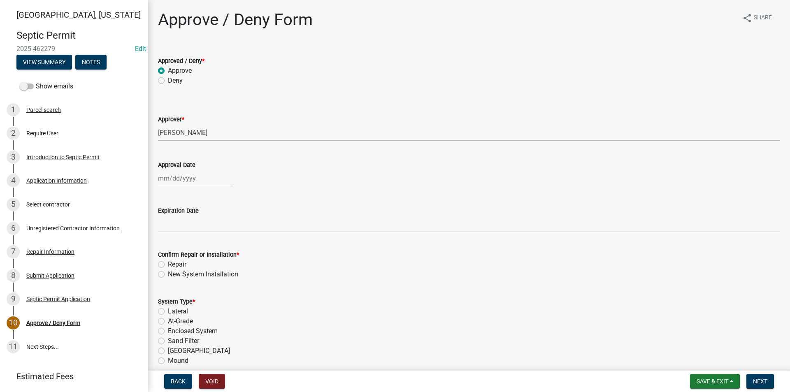
select select "56861a25-cb3f-49bb-89ac-efc302ce7793"
click at [185, 182] on div at bounding box center [195, 178] width 75 height 17
select select "8"
select select "2025"
click at [170, 247] on div "11" at bounding box center [166, 248] width 13 height 13
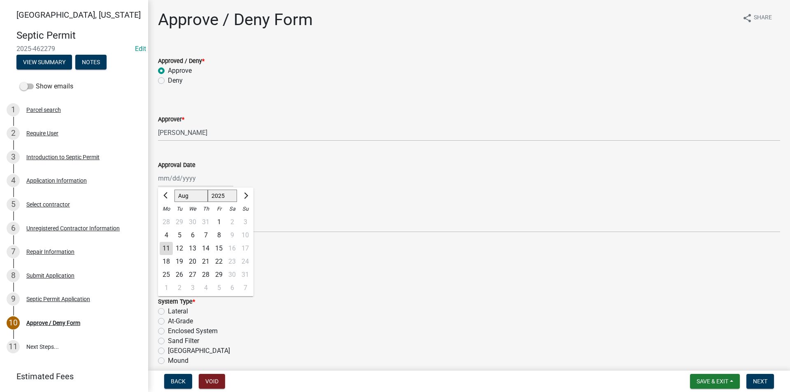
type input "[DATE]"
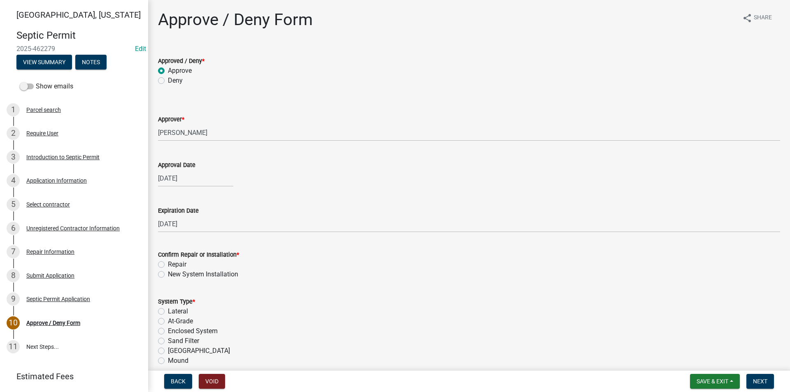
click at [168, 264] on label "Repair" at bounding box center [177, 264] width 19 height 10
click at [168, 264] on input "Repair" at bounding box center [170, 261] width 5 height 5
radio input "true"
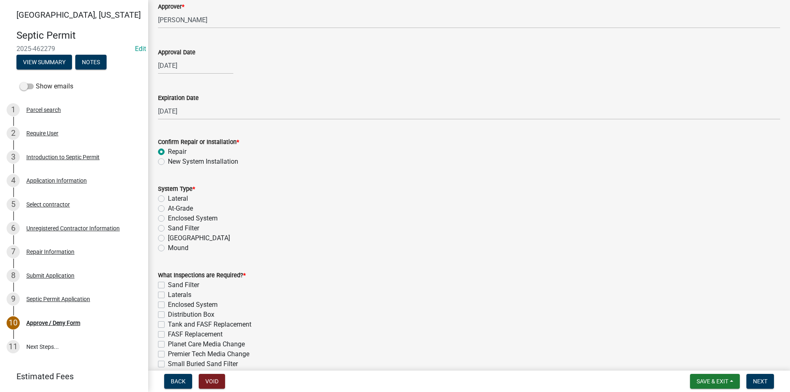
scroll to position [123, 0]
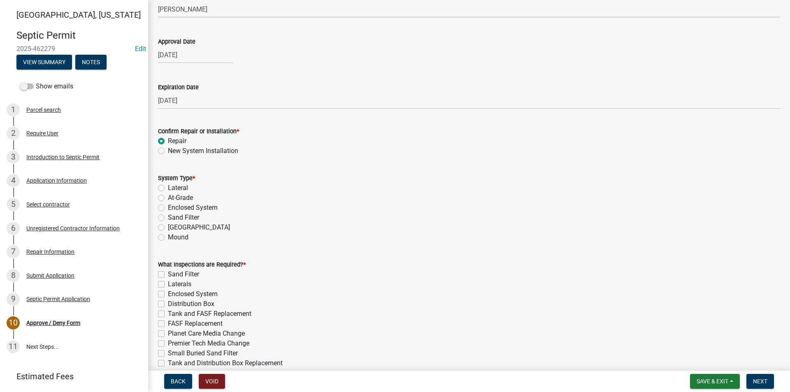
click at [168, 187] on label "Lateral" at bounding box center [178, 188] width 20 height 10
click at [168, 187] on input "Lateral" at bounding box center [170, 185] width 5 height 5
radio input "true"
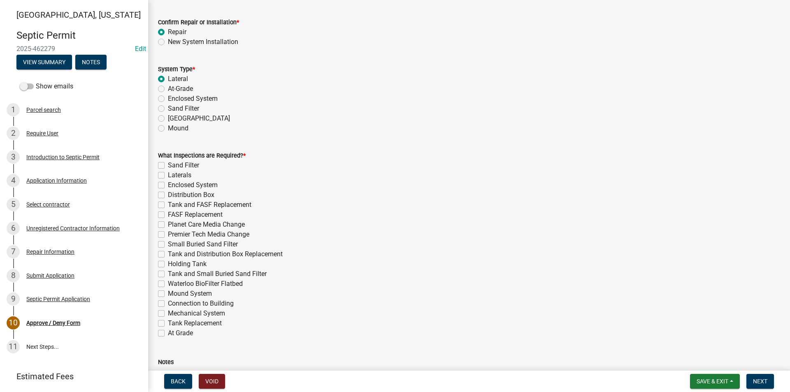
scroll to position [247, 0]
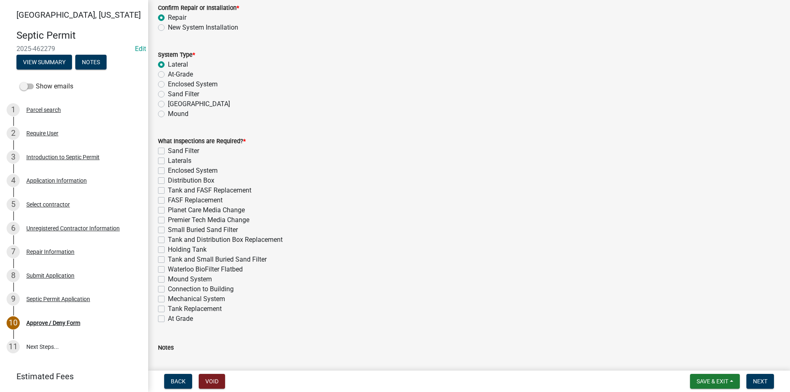
click at [168, 240] on label "Tank and Distribution Box Replacement" at bounding box center [225, 240] width 115 height 10
click at [168, 240] on input "Tank and Distribution Box Replacement" at bounding box center [170, 237] width 5 height 5
checkbox input "true"
checkbox input "false"
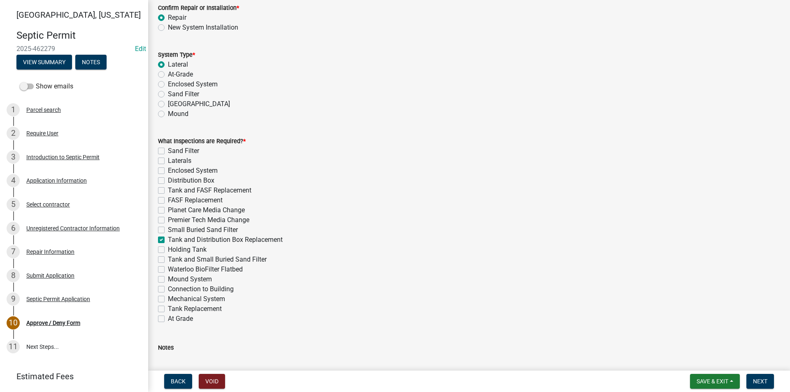
checkbox input "false"
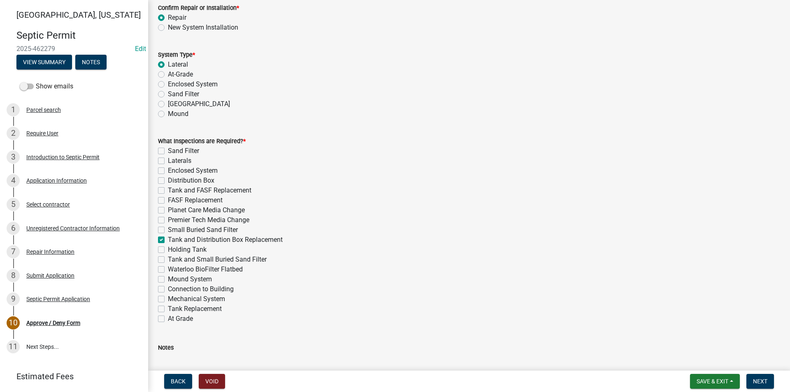
checkbox input "false"
checkbox input "true"
checkbox input "false"
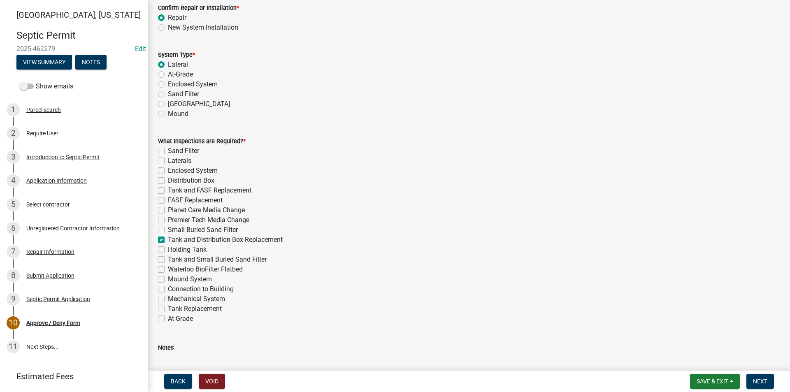
checkbox input "false"
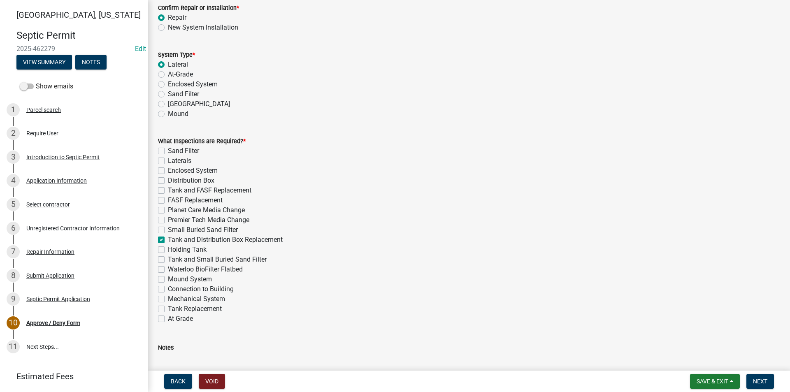
checkbox input "false"
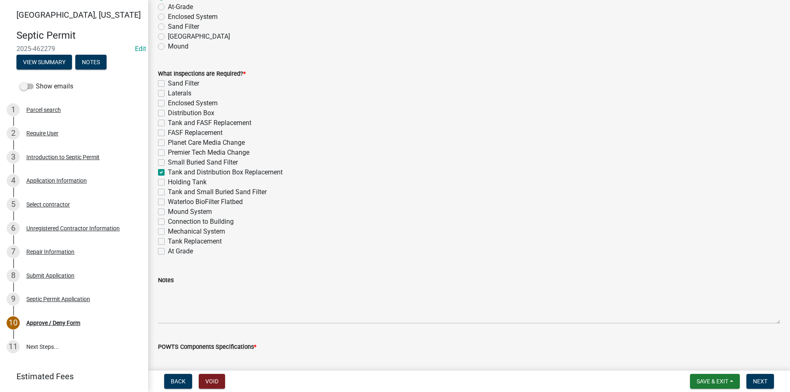
scroll to position [329, 0]
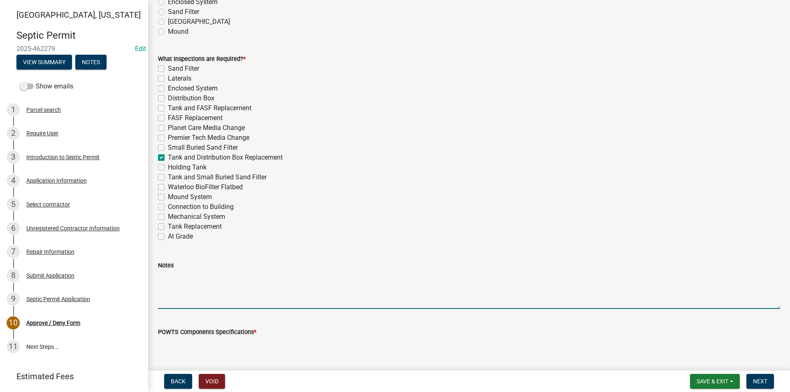
click at [162, 286] on textarea "Notes" at bounding box center [469, 289] width 622 height 39
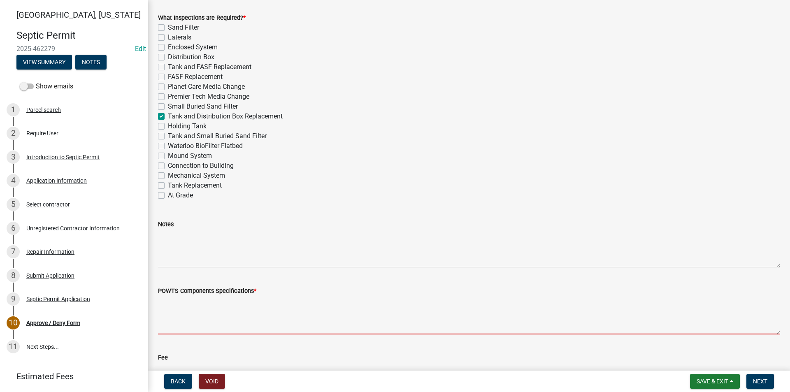
click at [189, 305] on textarea "POWTS Components Specifications *" at bounding box center [469, 315] width 622 height 39
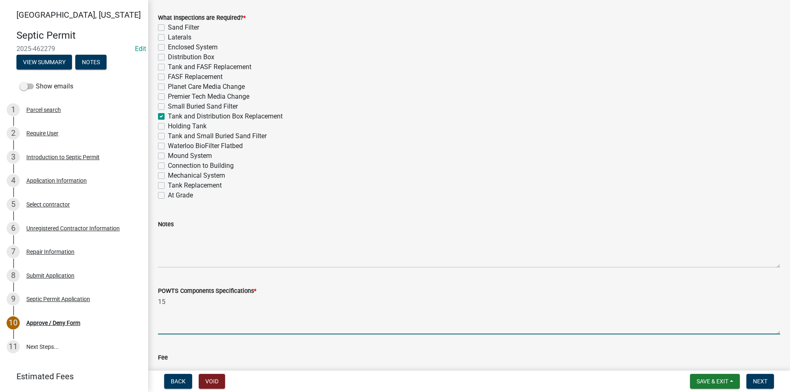
type textarea "1"
type textarea "New 1500 Gallon Concrete Tank & 2 new/additional 100' laterals."
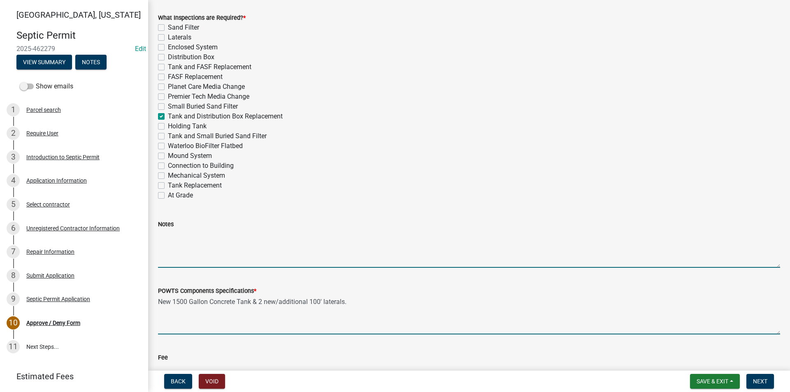
click at [187, 249] on textarea "Notes" at bounding box center [469, 248] width 622 height 39
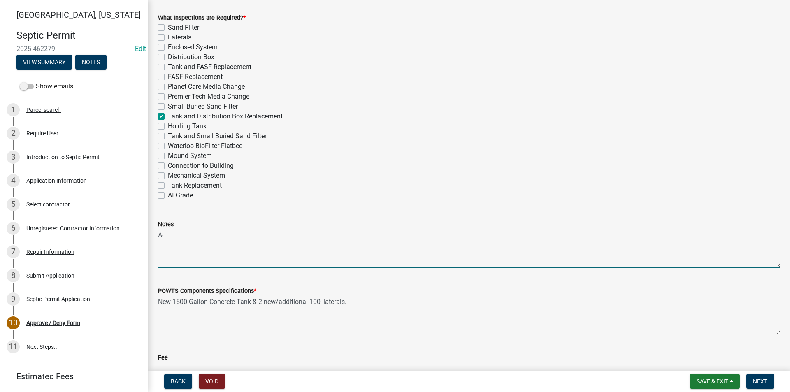
type textarea "A"
type textarea "R"
drag, startPoint x: 361, startPoint y: 236, endPoint x: 351, endPoint y: 237, distance: 10.4
click at [351, 237] on textarea "Putting in a new 1500 Gallon Indianola Precast Tank and two 100' new 36" chambe…" at bounding box center [469, 248] width 622 height 39
click at [333, 236] on textarea "Putting in a new 1500 Gallon Indianola Precast Tank and two 100' 36" chamber la…" at bounding box center [469, 248] width 622 height 39
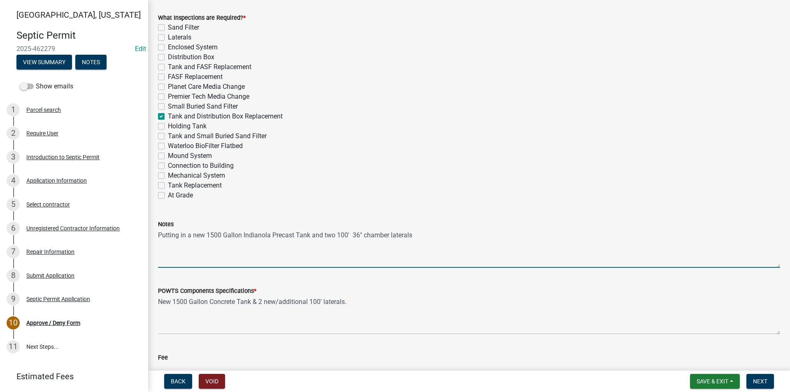
click at [350, 235] on textarea "Putting in a new 1500 Gallon Indianola Precast Tank and two 100' 36" chamber la…" at bounding box center [469, 248] width 622 height 39
drag, startPoint x: 390, startPoint y: 236, endPoint x: 365, endPoint y: 235, distance: 25.1
click at [365, 235] on textarea "Putting in a new 1500 Gallon Indianola Precast Tank and two 100' , 36" chamber …" at bounding box center [469, 248] width 622 height 39
click at [438, 237] on textarea "Putting in a new 1500 Gallon Indianola Precast Tank and two 100' , 36" chamber …" at bounding box center [469, 248] width 622 height 39
type textarea "Putting in a new 1500 Gallon Indianola Precast Tank and two 100' , 36" chamber …"
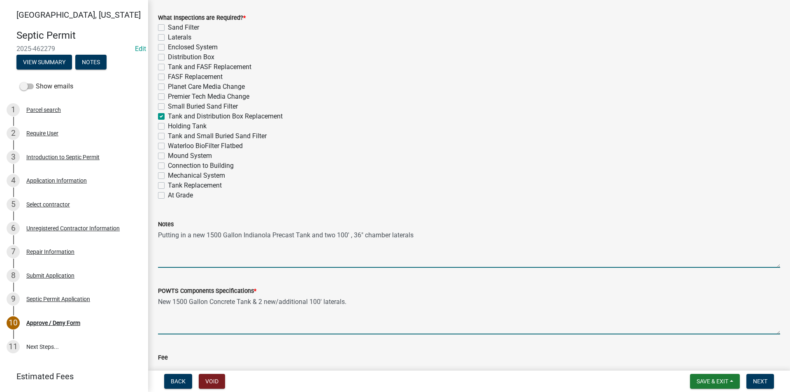
click at [310, 303] on textarea "New 1500 Gallon Concrete Tank & 2 new/additional 100' laterals." at bounding box center [469, 315] width 622 height 39
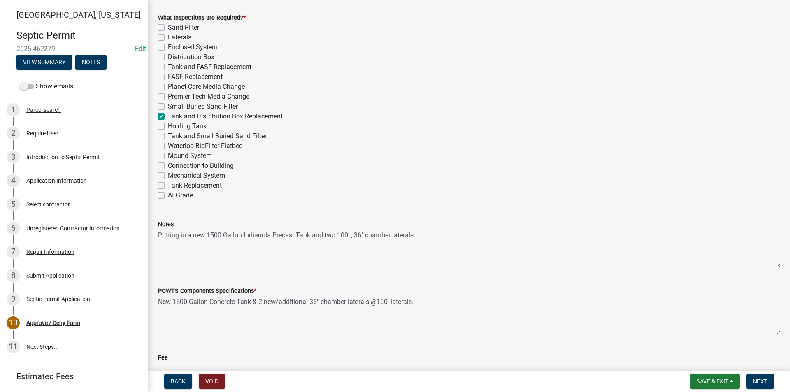
drag, startPoint x: 412, startPoint y: 302, endPoint x: 391, endPoint y: 303, distance: 21.0
click at [391, 303] on textarea "New 1500 Gallon Concrete Tank & 2 new/additional 36" chamber laterals @100' lat…" at bounding box center [469, 315] width 622 height 39
type textarea "New 1500 Gallon Concrete Tank & 2 new/additional 36" chamber laterals @100' eac…"
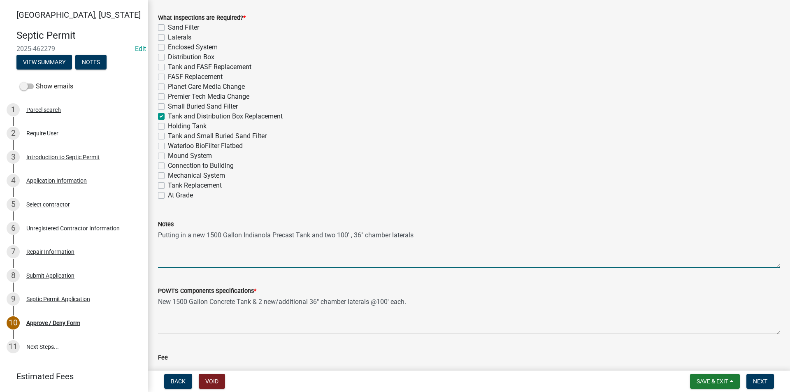
drag, startPoint x: 334, startPoint y: 236, endPoint x: 324, endPoint y: 236, distance: 9.9
click at [324, 236] on textarea "Putting in a new 1500 Gallon Indianola Precast Tank and two 100' , 36" chamber …" at bounding box center [469, 248] width 622 height 39
click at [454, 235] on textarea "Putting in a new 1500 Gallon Indianola Precast Tank and 2 new/additional 36" ca…" at bounding box center [469, 248] width 622 height 39
drag, startPoint x: 540, startPoint y: 234, endPoint x: 472, endPoint y: 235, distance: 67.9
click at [472, 235] on textarea "Putting in a new 1500 Gallon Indianola Precast Tank and 2 new/additional 36" ca…" at bounding box center [469, 248] width 622 height 39
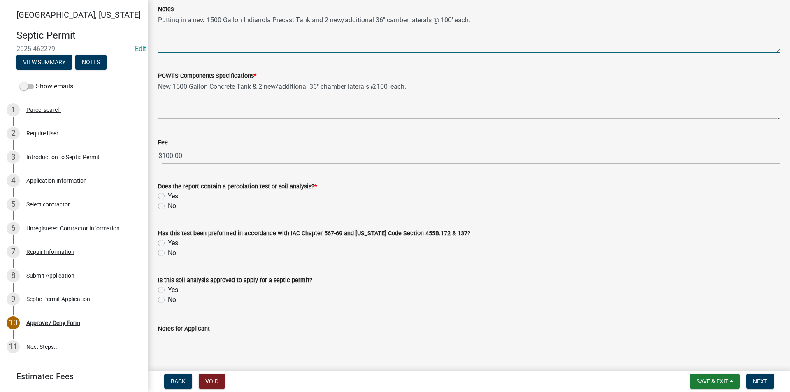
scroll to position [576, 0]
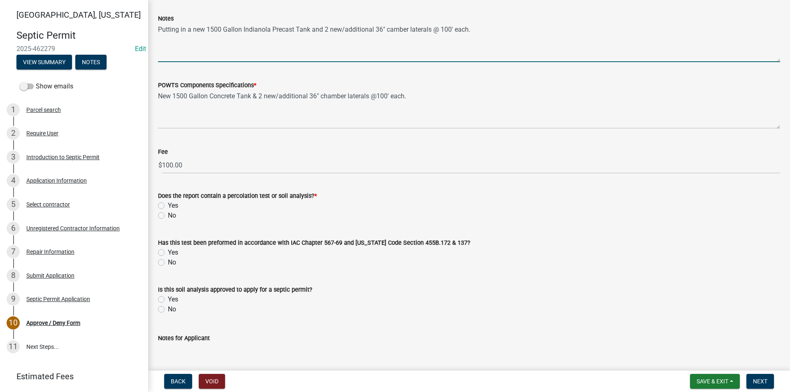
type textarea "Putting in a new 1500 Gallon Indianola Precast Tank and 2 new/additional 36" ca…"
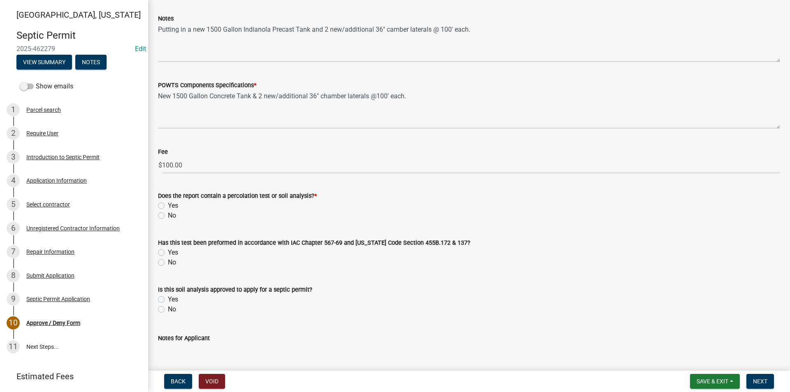
click at [168, 206] on label "Yes" at bounding box center [173, 206] width 10 height 10
click at [168, 206] on input "Yes" at bounding box center [170, 203] width 5 height 5
radio input "true"
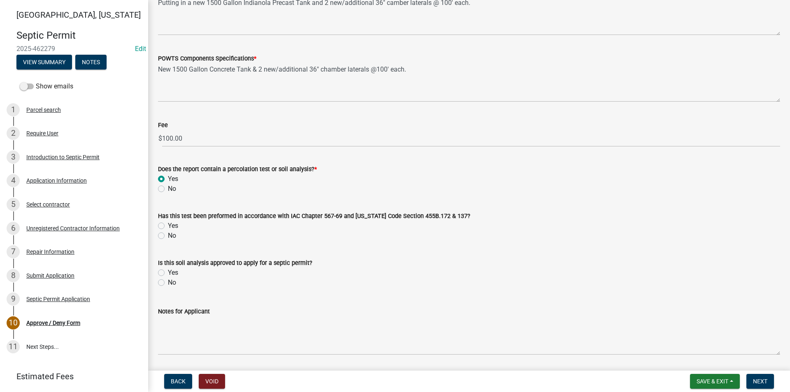
scroll to position [617, 0]
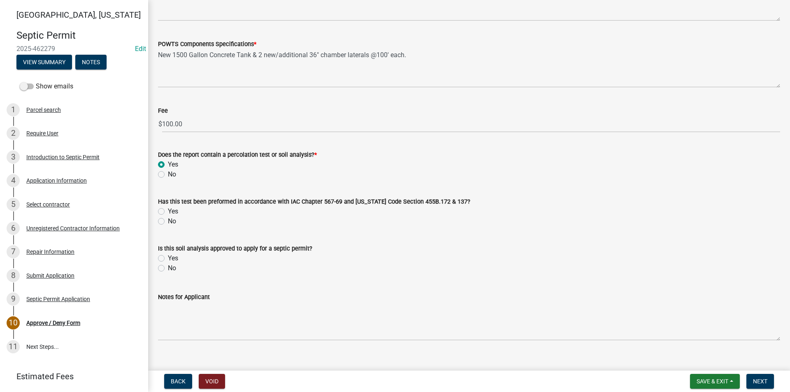
click at [168, 211] on label "Yes" at bounding box center [173, 211] width 10 height 10
click at [168, 211] on input "Yes" at bounding box center [170, 208] width 5 height 5
radio input "true"
click at [168, 255] on label "Yes" at bounding box center [173, 258] width 10 height 10
click at [168, 255] on input "Yes" at bounding box center [170, 255] width 5 height 5
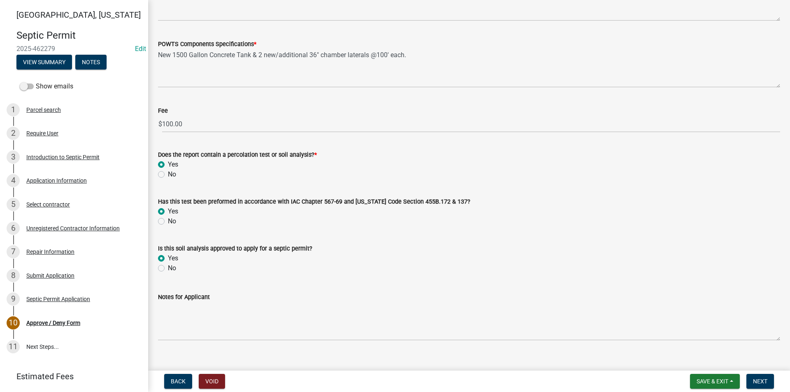
radio input "true"
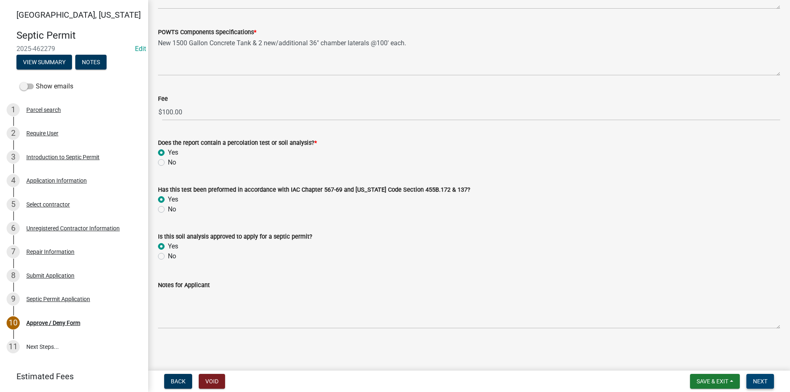
click at [766, 386] on button "Next" at bounding box center [760, 381] width 28 height 15
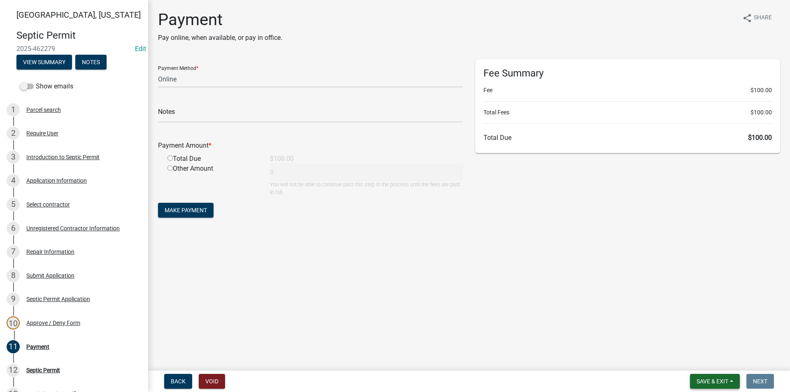
click at [724, 381] on span "Save & Exit" at bounding box center [712, 381] width 32 height 7
click at [190, 81] on select "Credit Card POS Check Cash Online" at bounding box center [310, 79] width 305 height 17
select select "2: 1"
click at [158, 71] on select "Credit Card POS Check Cash Online" at bounding box center [310, 79] width 305 height 17
click at [170, 160] on input "radio" at bounding box center [169, 157] width 5 height 5
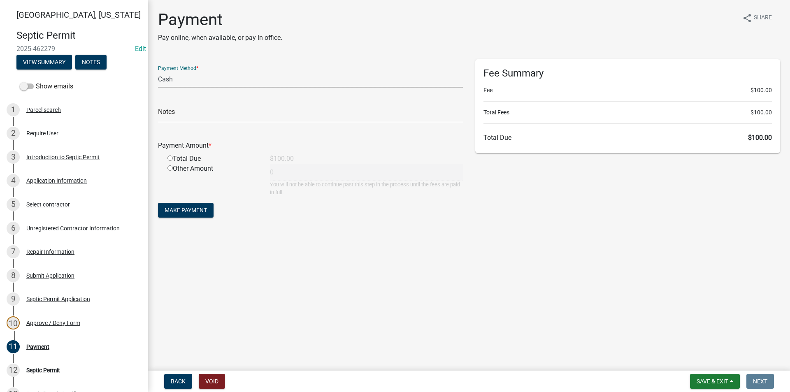
radio input "true"
type input "100"
click at [181, 213] on span "Make Payment" at bounding box center [185, 210] width 42 height 7
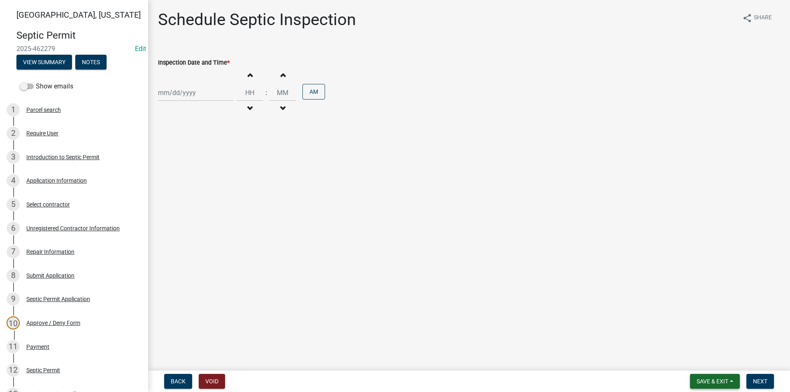
click at [706, 378] on span "Save & Exit" at bounding box center [712, 381] width 32 height 7
click at [695, 343] on button "Save" at bounding box center [707, 340] width 66 height 20
click at [63, 213] on link "5 Select contractor" at bounding box center [74, 204] width 148 height 24
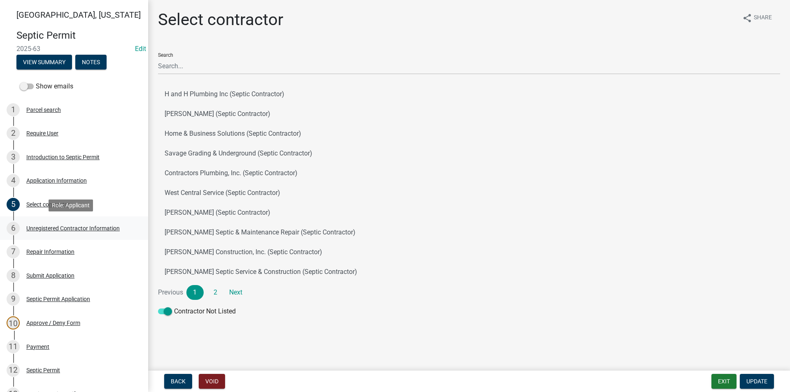
click at [67, 231] on div "Unregistered Contractor Information" at bounding box center [72, 228] width 93 height 6
